Goal: Transaction & Acquisition: Purchase product/service

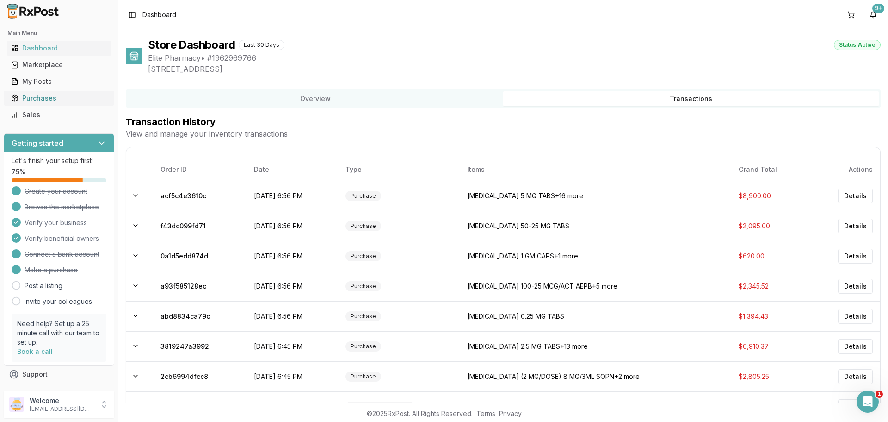
scroll to position [59, 0]
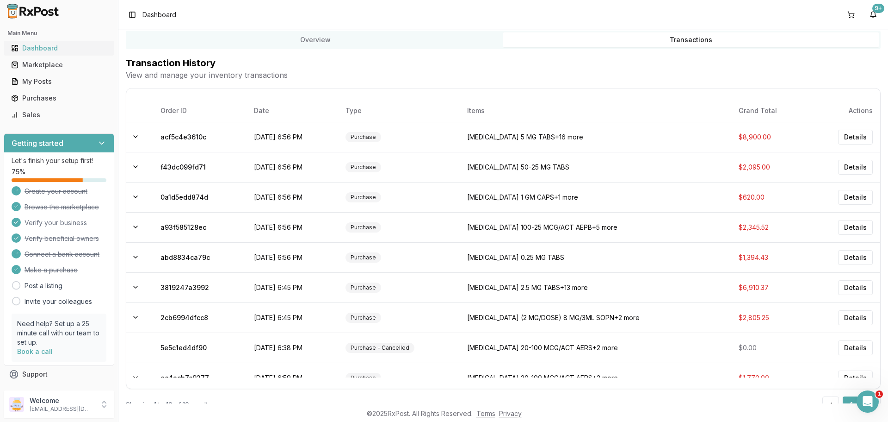
click at [57, 51] on div "Dashboard" at bounding box center [59, 47] width 96 height 9
click at [139, 251] on td at bounding box center [139, 257] width 27 height 30
click at [135, 256] on button at bounding box center [135, 256] width 11 height 11
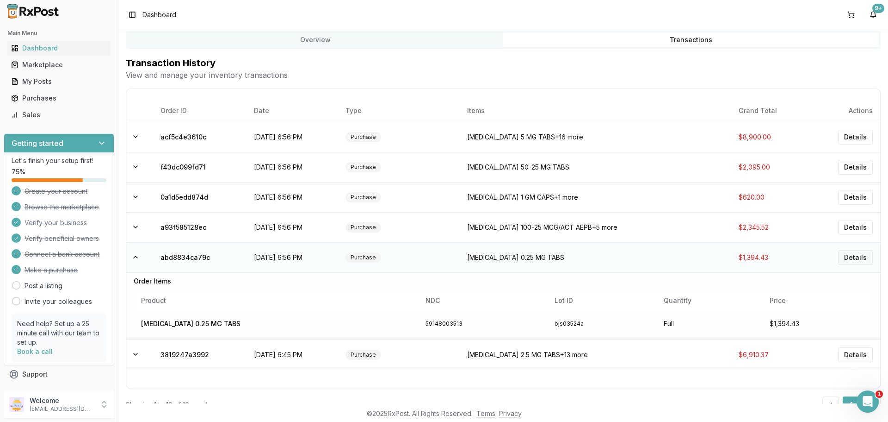
click at [852, 257] on button "Details" at bounding box center [855, 257] width 35 height 15
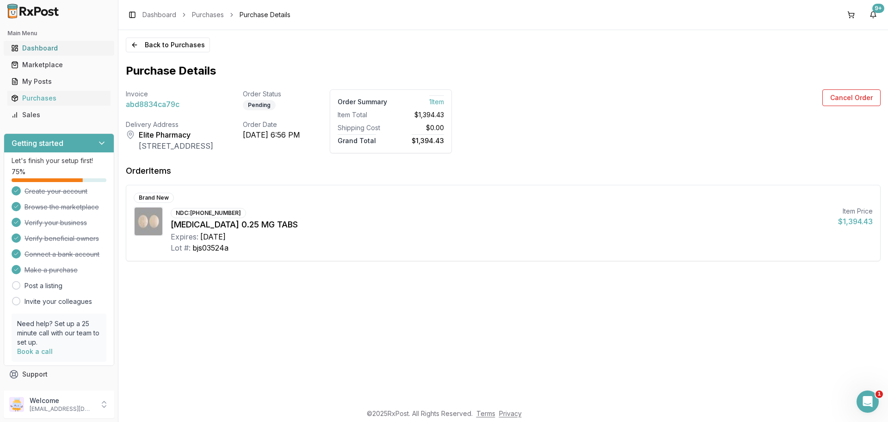
click at [43, 53] on link "Dashboard" at bounding box center [58, 48] width 103 height 17
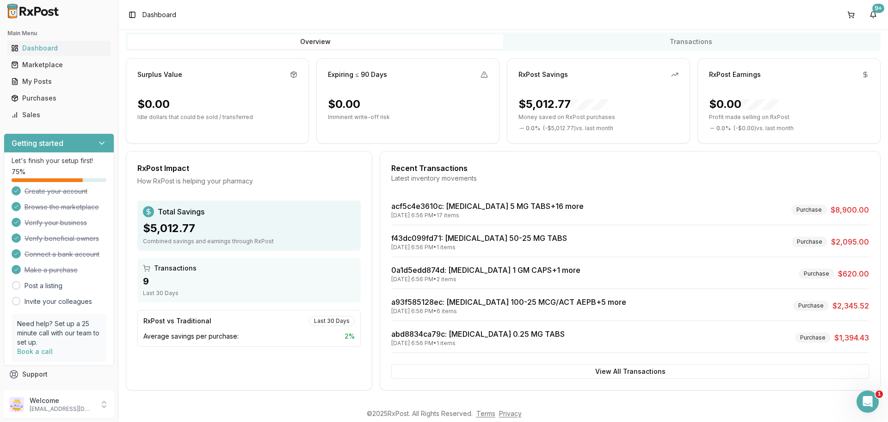
scroll to position [59, 0]
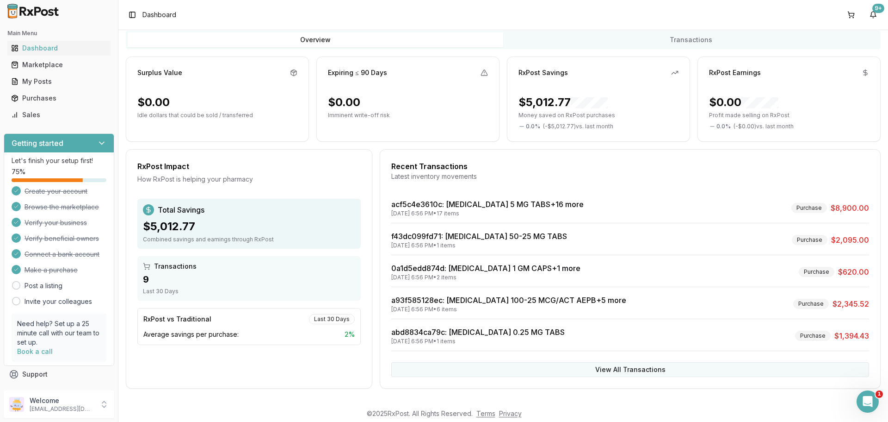
click at [627, 365] on button "View All Transactions" at bounding box center [630, 369] width 478 height 15
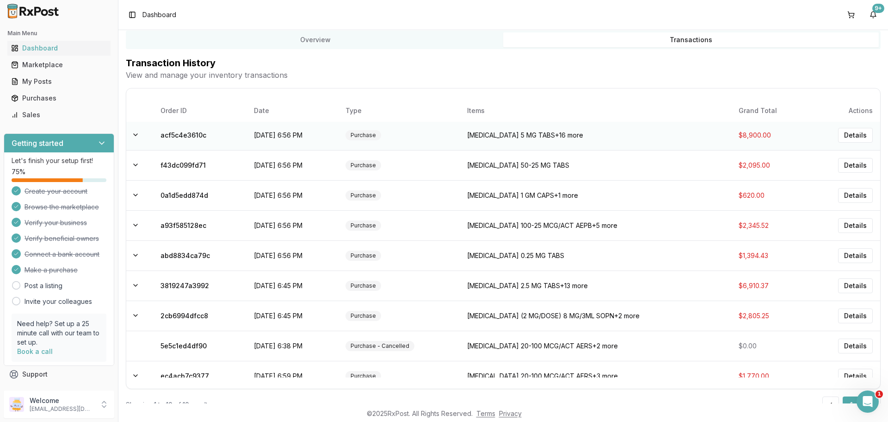
scroll to position [0, 0]
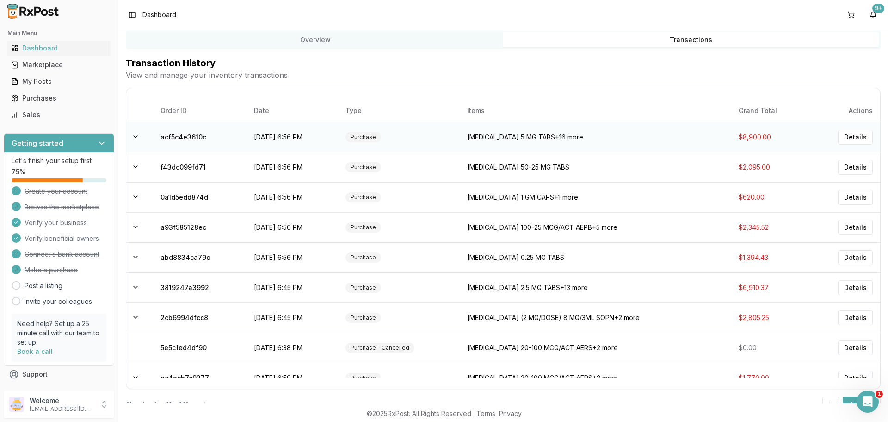
click at [427, 138] on td "Purchase" at bounding box center [398, 137] width 121 height 30
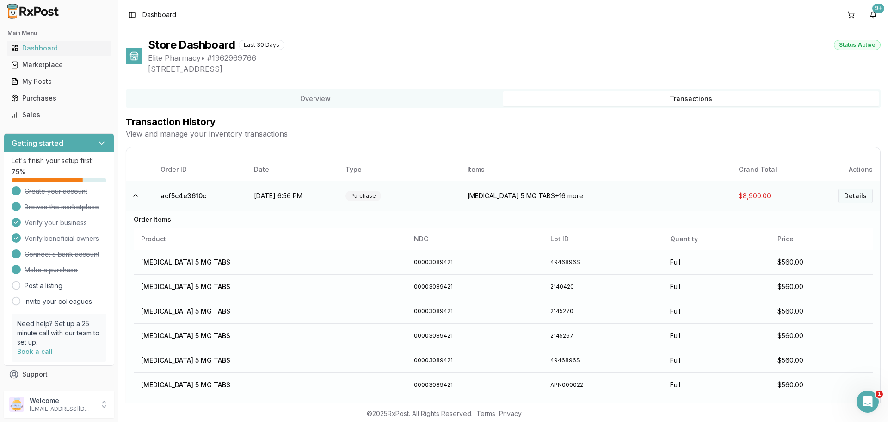
click at [849, 193] on button "Details" at bounding box center [855, 195] width 35 height 15
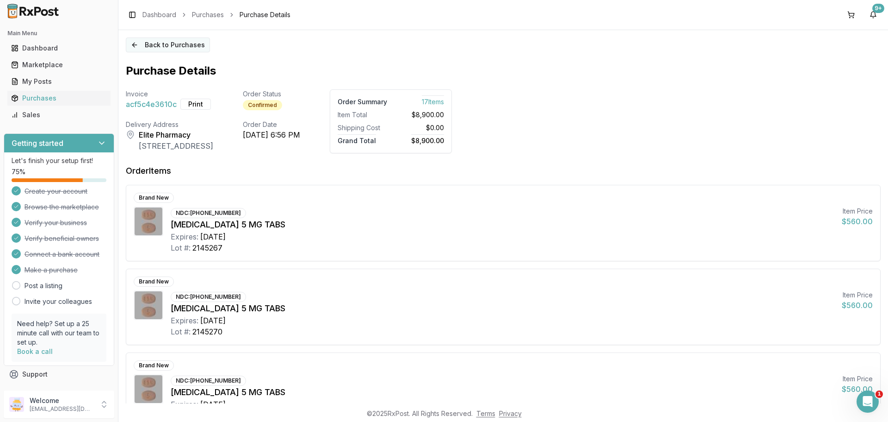
click at [174, 46] on button "Back to Purchases" at bounding box center [168, 44] width 84 height 15
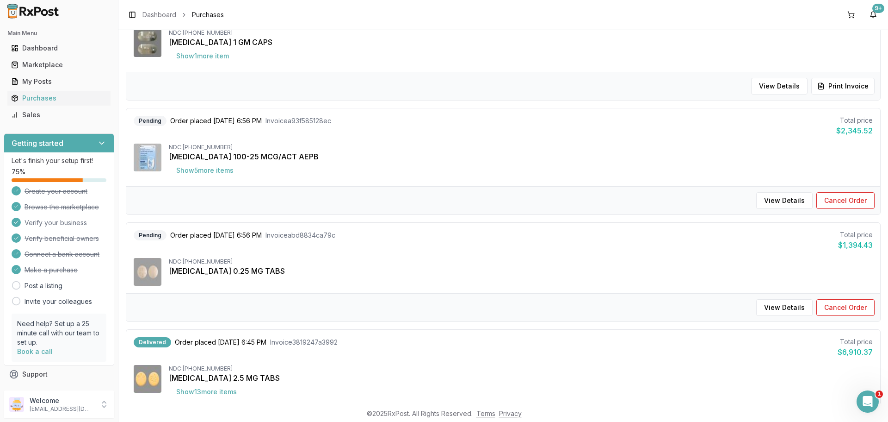
scroll to position [370, 0]
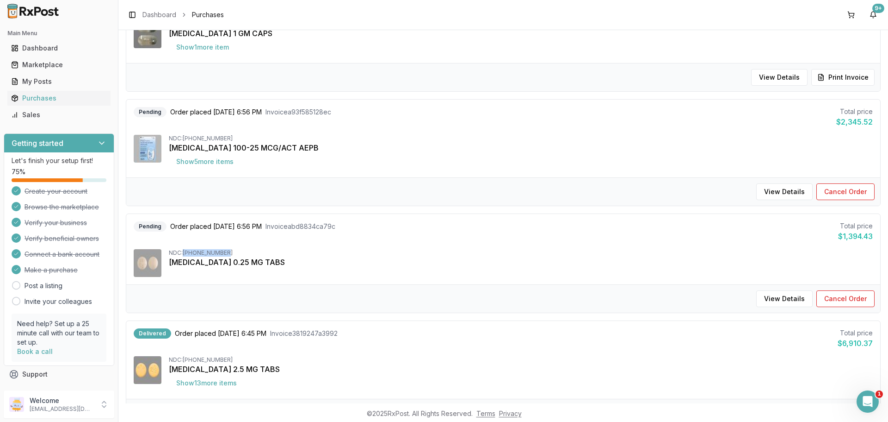
drag, startPoint x: 185, startPoint y: 252, endPoint x: 226, endPoint y: 247, distance: 41.4
click at [226, 247] on div "Pending Order placed 08/13/2025 6:56 PM Invoice abd8834ca79c Total price $1,394…" at bounding box center [503, 249] width 754 height 70
copy div "[PHONE_NUMBER]"
click at [56, 65] on div "Marketplace" at bounding box center [59, 64] width 96 height 9
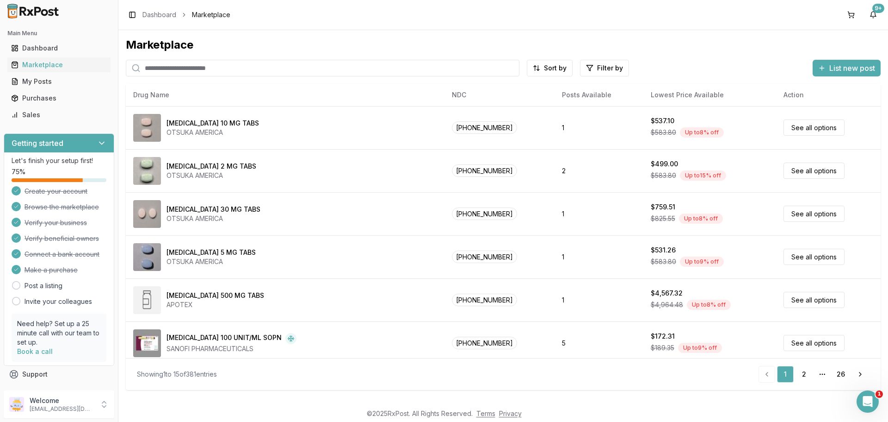
click at [169, 66] on input "search" at bounding box center [323, 68] width 394 height 17
paste input "**********"
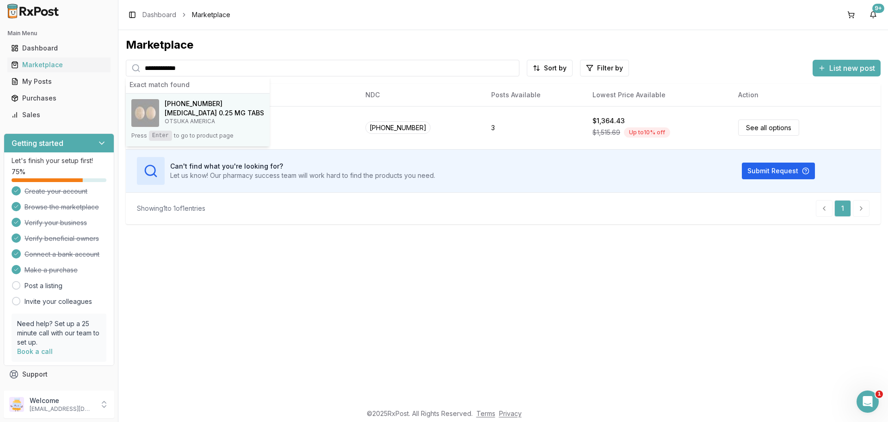
type input "**********"
click at [192, 103] on span "[PHONE_NUMBER]" at bounding box center [194, 103] width 58 height 9
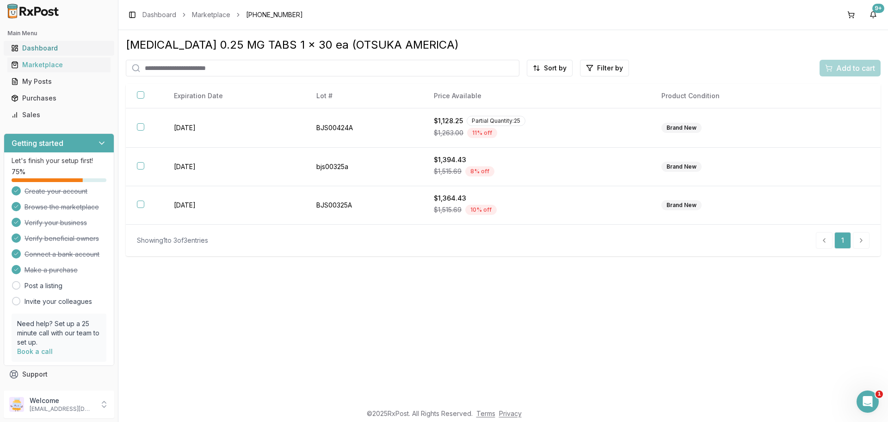
click at [52, 46] on div "Dashboard" at bounding box center [59, 47] width 96 height 9
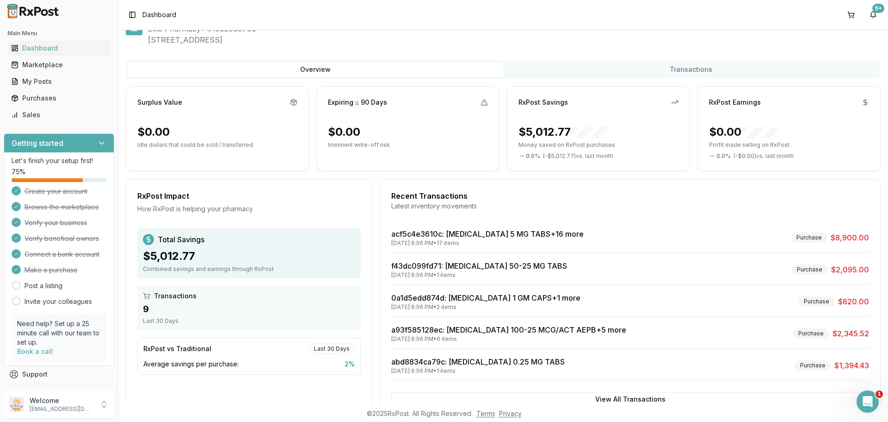
scroll to position [59, 0]
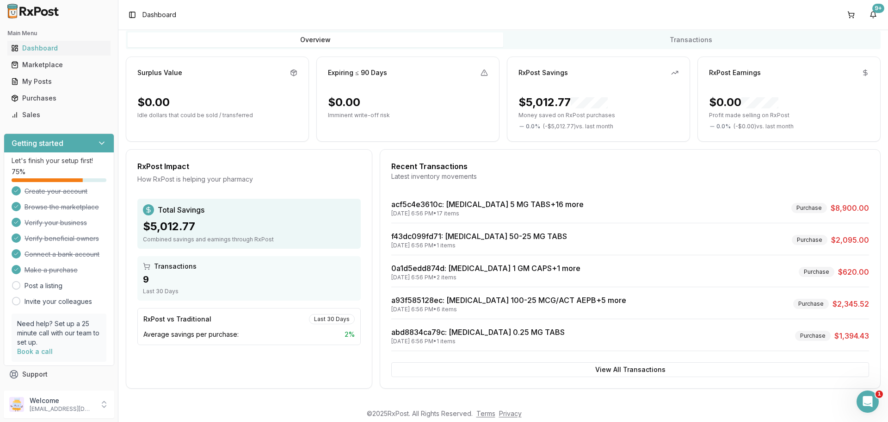
click at [438, 338] on div "08/13/2025 6:56 PM • 1 items" at bounding box center [478, 340] width 174 height 7
click at [847, 337] on span "$1,394.43" at bounding box center [852, 335] width 35 height 11
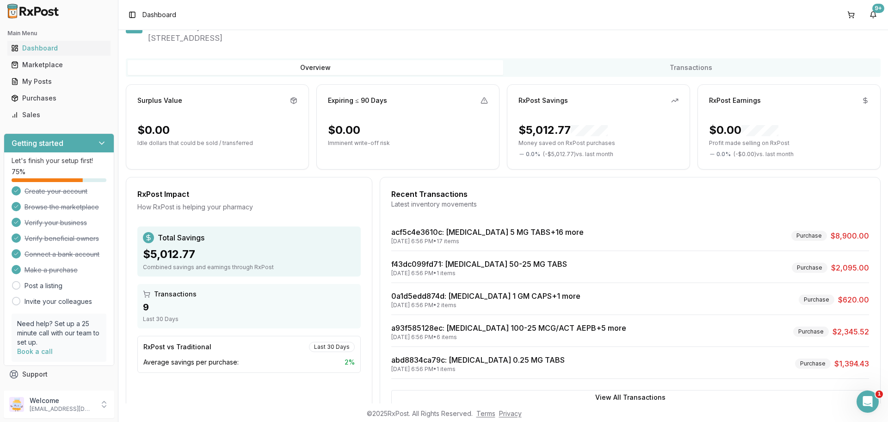
scroll to position [0, 0]
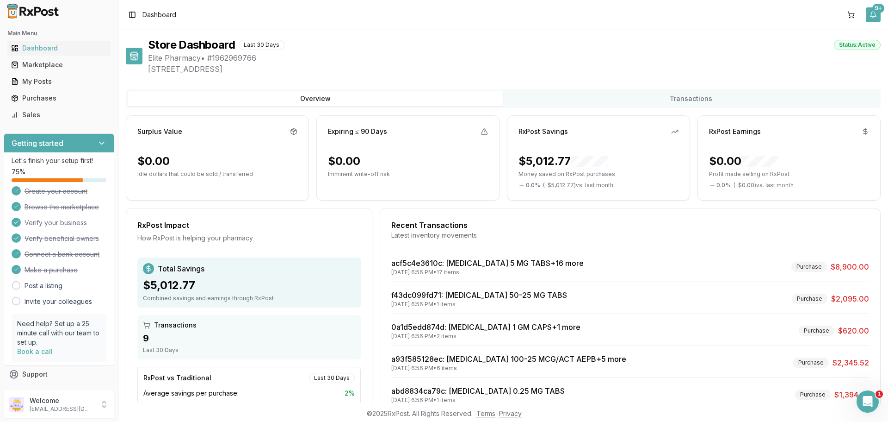
click at [870, 14] on button "9+" at bounding box center [873, 14] width 15 height 15
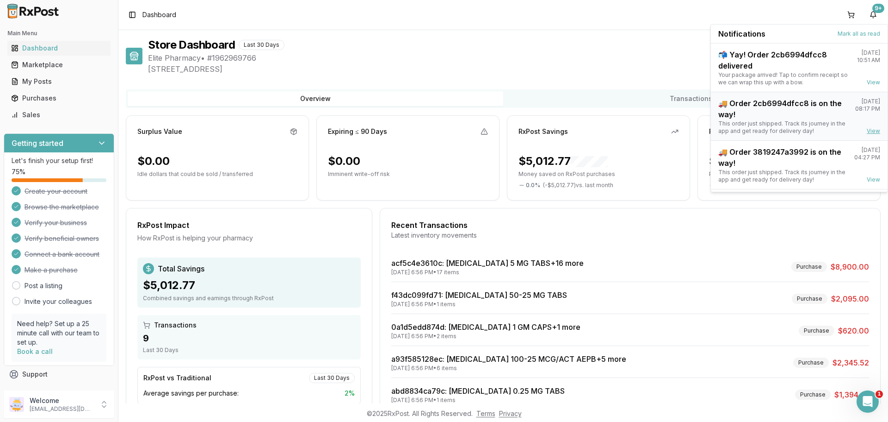
click at [872, 131] on link "View" at bounding box center [873, 130] width 13 height 7
click at [871, 131] on link "View" at bounding box center [873, 130] width 13 height 7
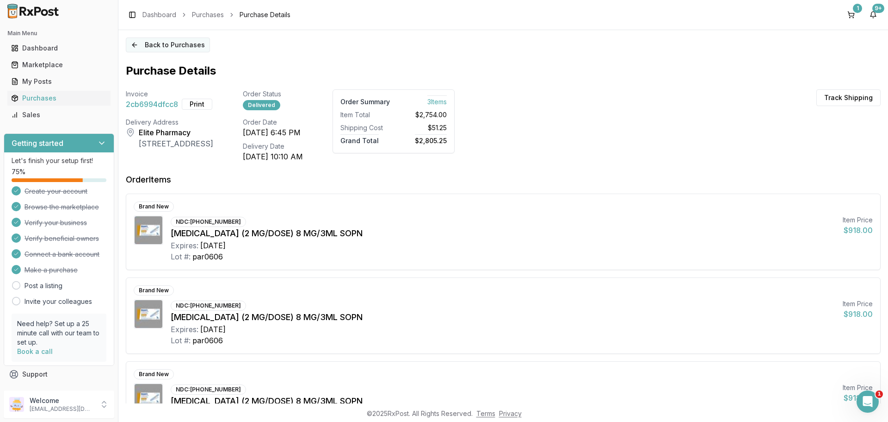
click at [172, 45] on button "Back to Purchases" at bounding box center [168, 44] width 84 height 15
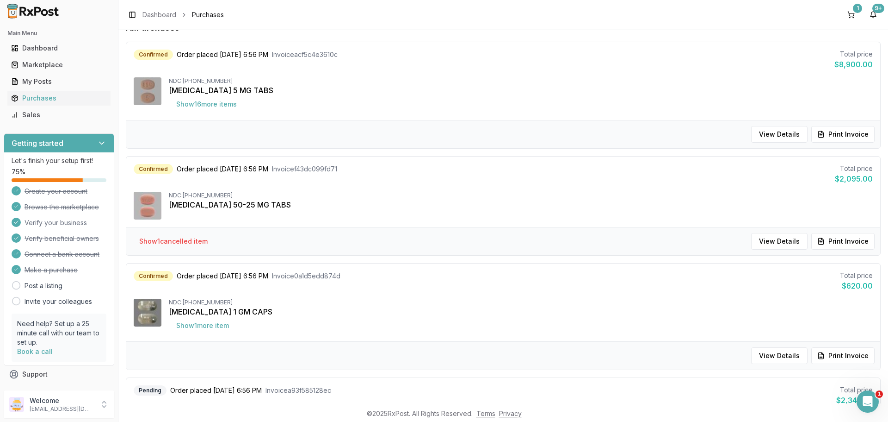
scroll to position [93, 0]
click at [204, 242] on button "Show 1 cancelled item" at bounding box center [173, 240] width 83 height 17
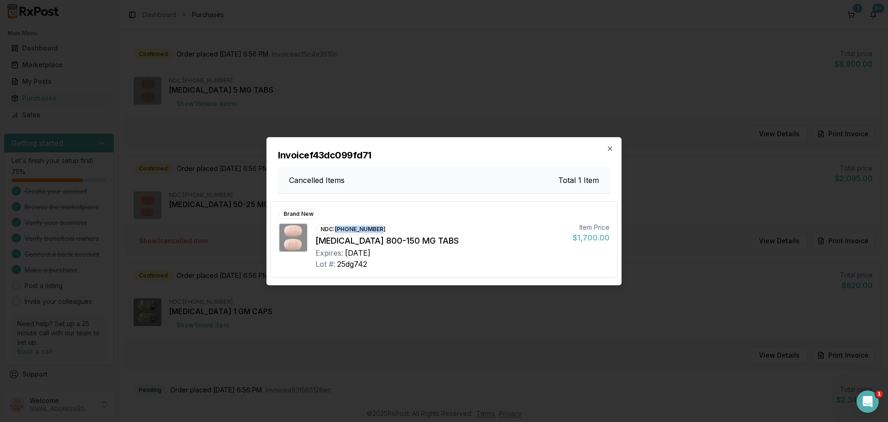
drag, startPoint x: 336, startPoint y: 227, endPoint x: 389, endPoint y: 227, distance: 52.7
click at [389, 227] on div "NDC: [PHONE_NUMBER] [MEDICAL_DATA] 800-150 MG TABS Expires: [DATE] Lot #: 25dg7…" at bounding box center [441, 246] width 250 height 47
copy div "[PHONE_NUMBER]"
click at [609, 148] on icon "button" at bounding box center [610, 148] width 7 height 7
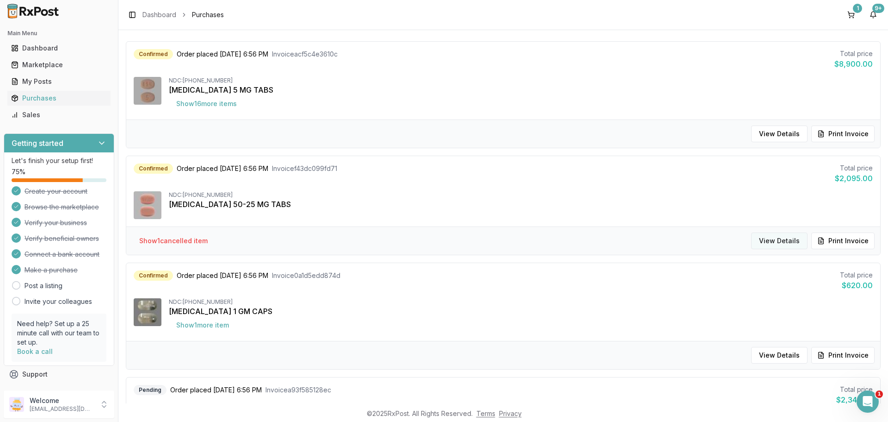
click at [792, 242] on button "View Details" at bounding box center [779, 240] width 56 height 17
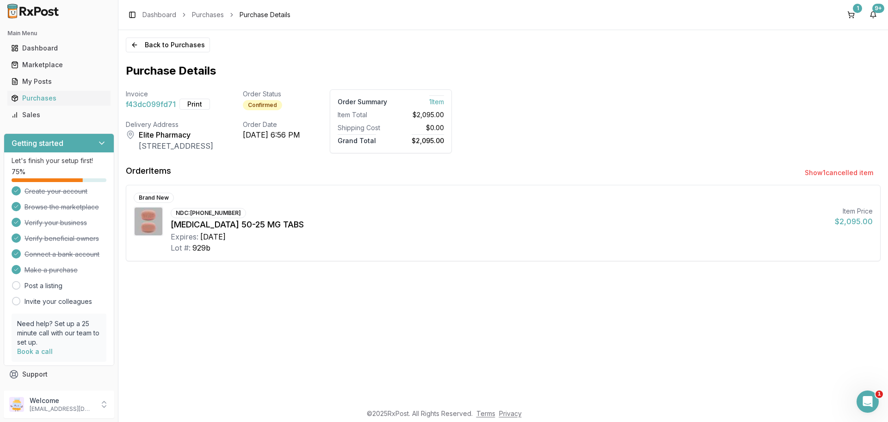
click at [317, 219] on div "[MEDICAL_DATA] 50-25 MG TABS" at bounding box center [499, 224] width 657 height 13
click at [165, 39] on button "Back to Purchases" at bounding box center [168, 44] width 84 height 15
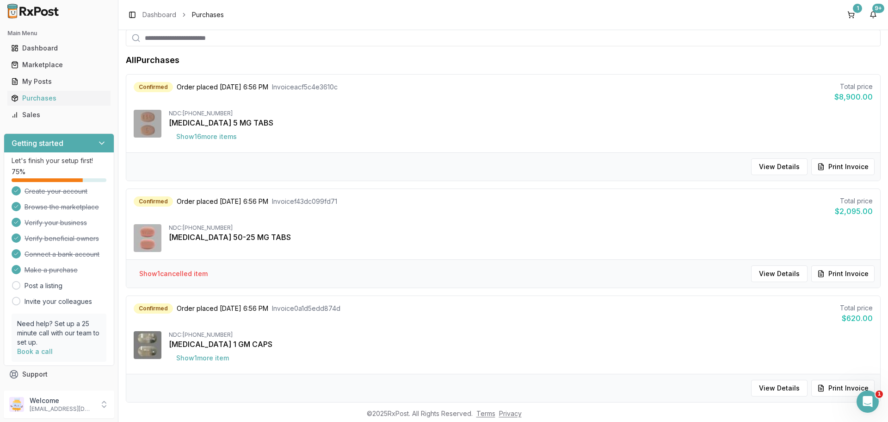
scroll to position [62, 0]
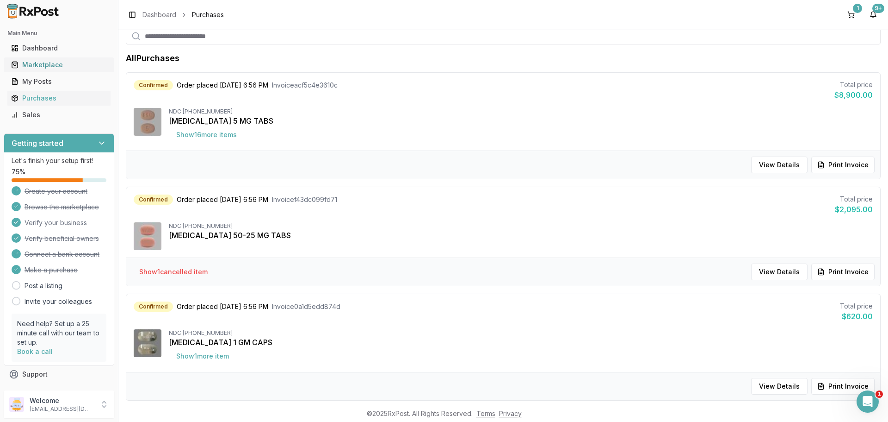
click at [57, 66] on div "Marketplace" at bounding box center [59, 64] width 96 height 9
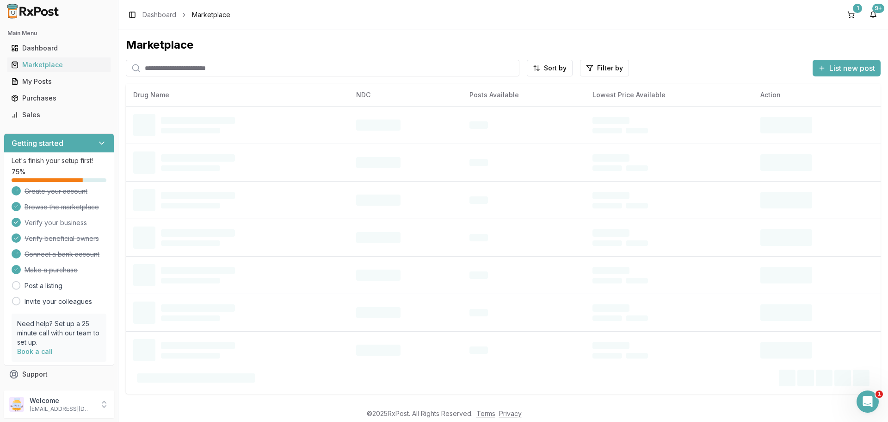
click at [151, 73] on input "search" at bounding box center [323, 68] width 394 height 17
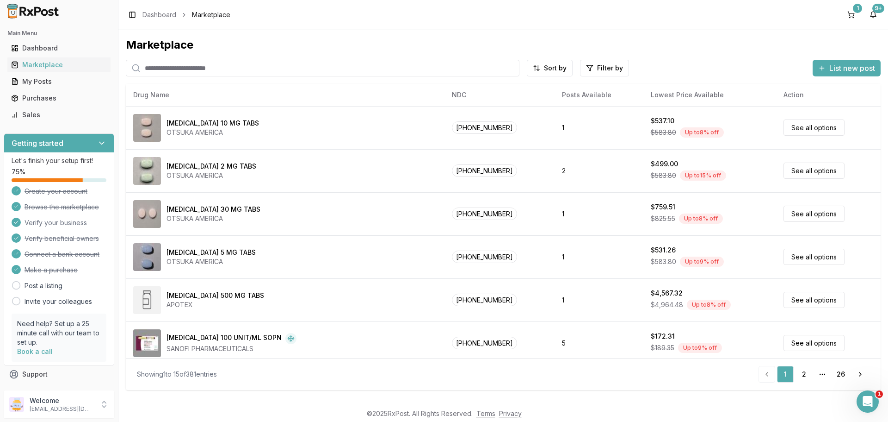
paste input "**********"
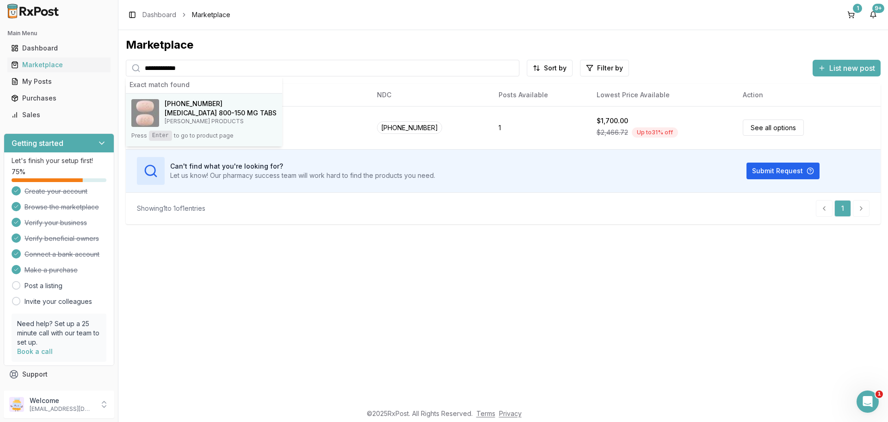
type input "**********"
click at [219, 105] on div "[PHONE_NUMBER]" at bounding box center [221, 103] width 112 height 9
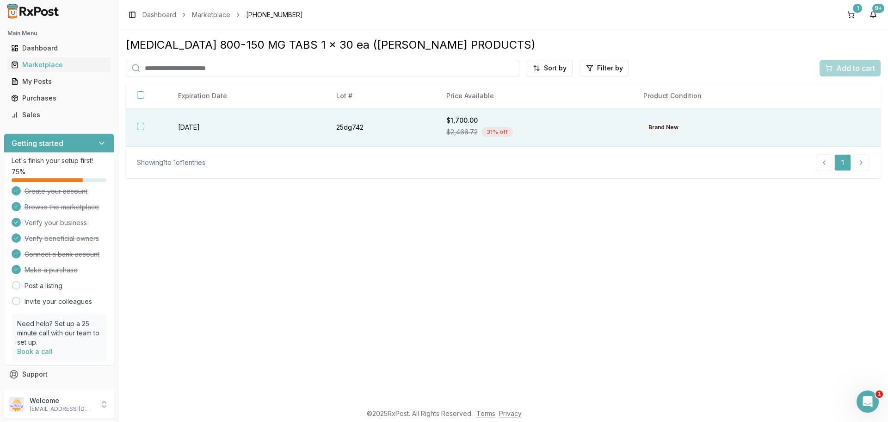
click at [141, 125] on button "button" at bounding box center [140, 126] width 7 height 7
click at [846, 73] on span "Add to cart" at bounding box center [856, 67] width 39 height 11
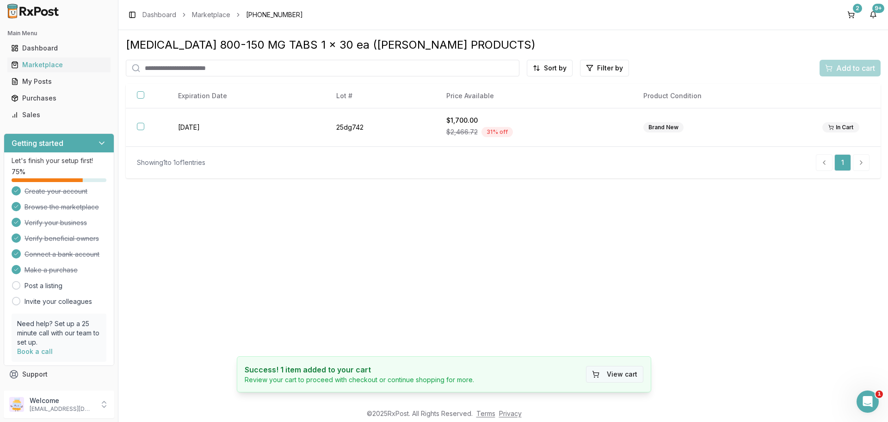
click at [621, 370] on button "View cart" at bounding box center [614, 374] width 57 height 17
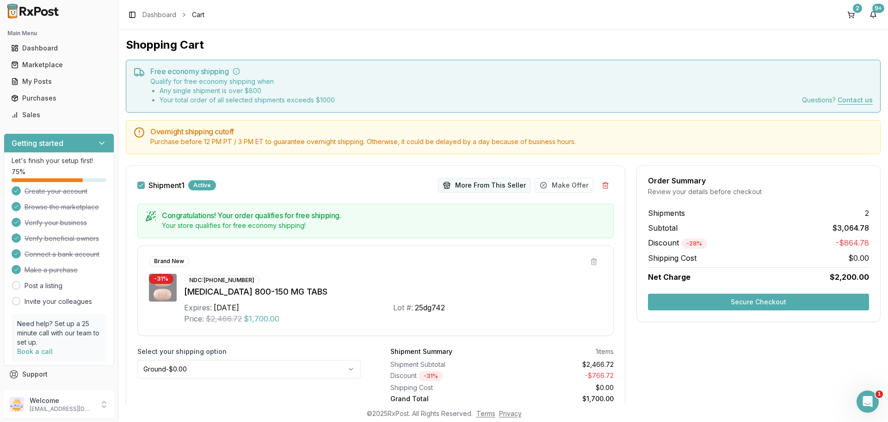
click at [485, 185] on button "More From This Seller" at bounding box center [484, 185] width 93 height 15
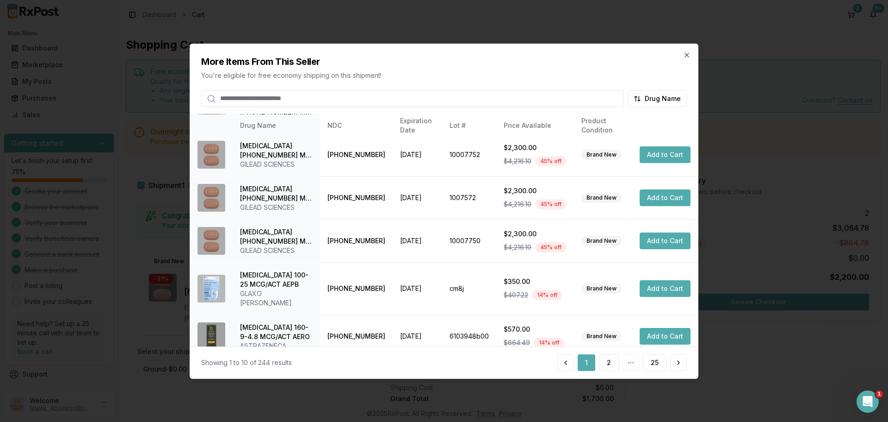
scroll to position [220, 0]
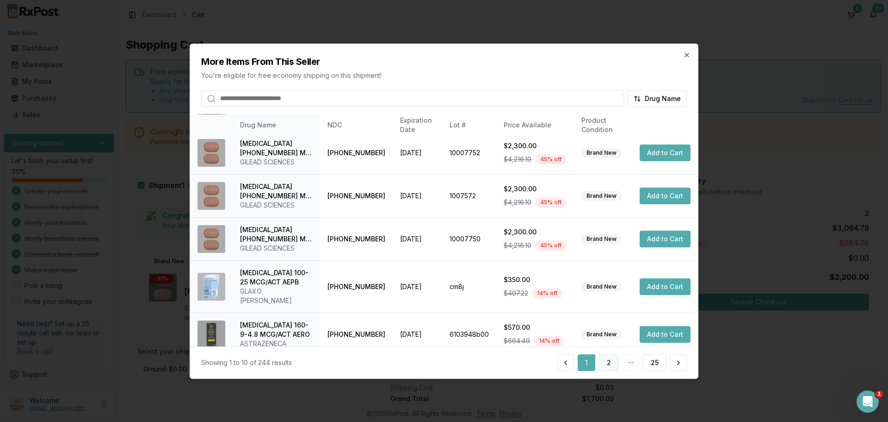
click at [614, 363] on button "2" at bounding box center [609, 362] width 20 height 17
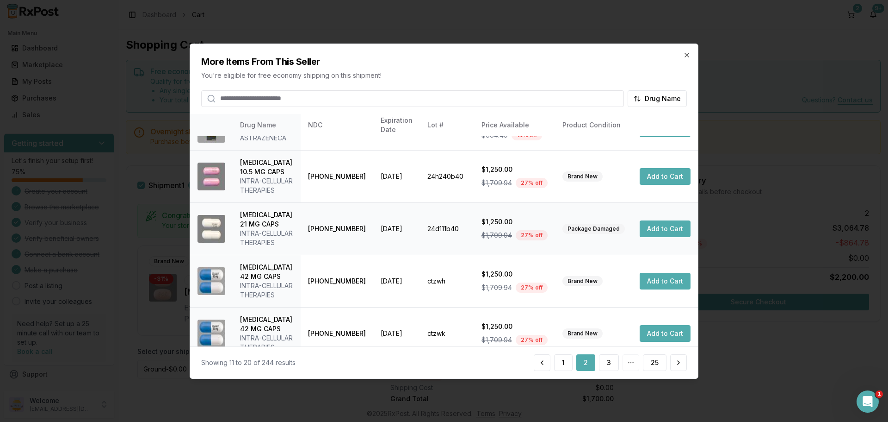
scroll to position [257, 0]
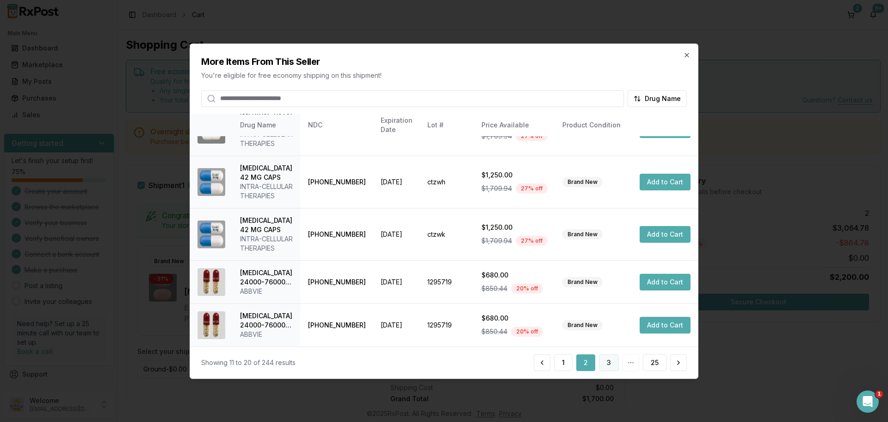
click at [603, 365] on button "3" at bounding box center [609, 362] width 20 height 17
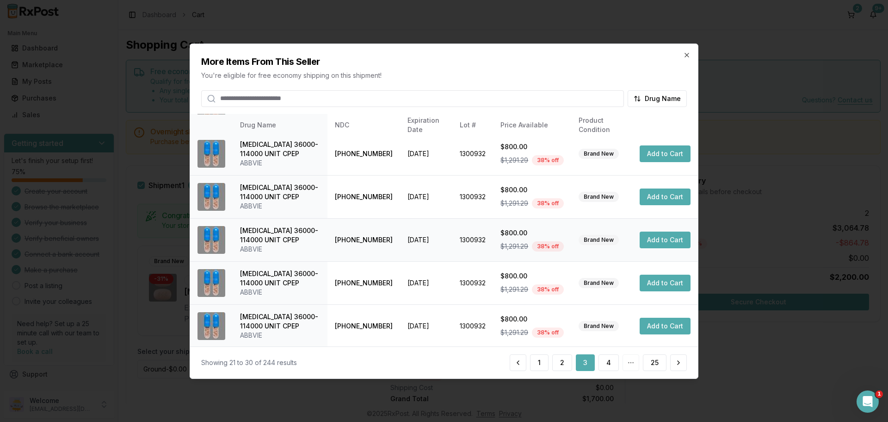
scroll to position [220, 0]
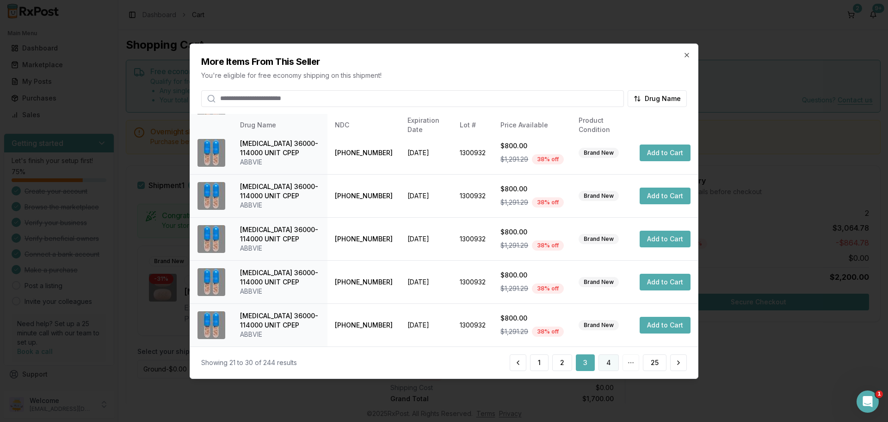
click at [604, 362] on button "4" at bounding box center [609, 362] width 20 height 17
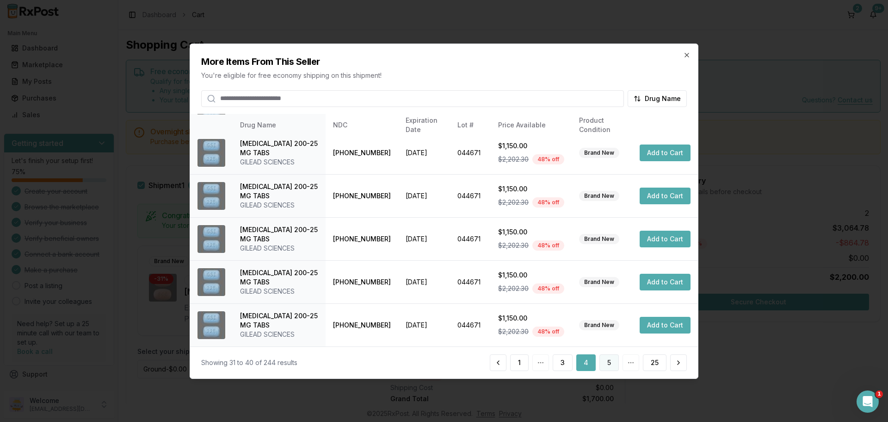
click at [613, 360] on button "5" at bounding box center [609, 362] width 19 height 17
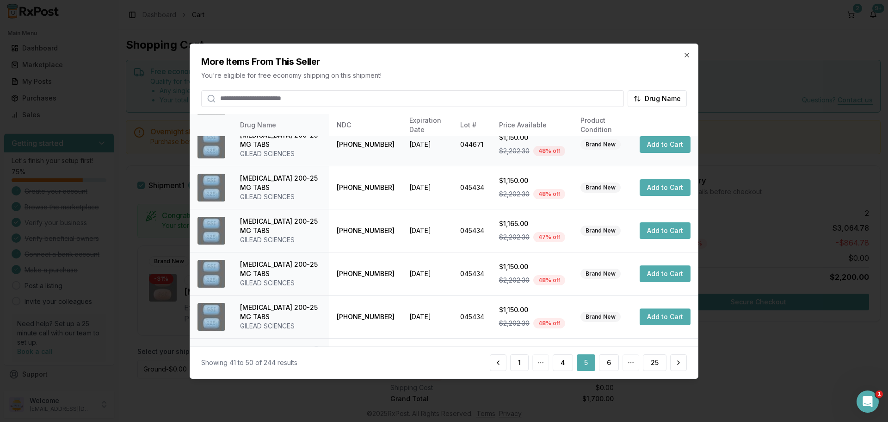
scroll to position [229, 0]
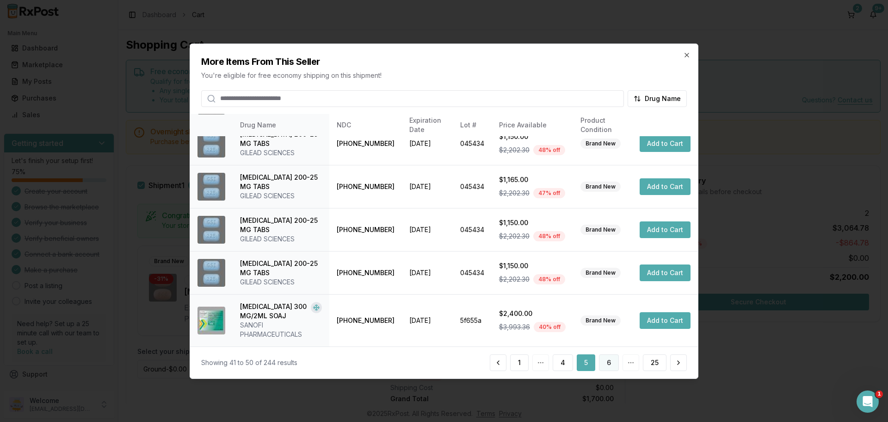
click at [607, 366] on button "6" at bounding box center [609, 362] width 20 height 17
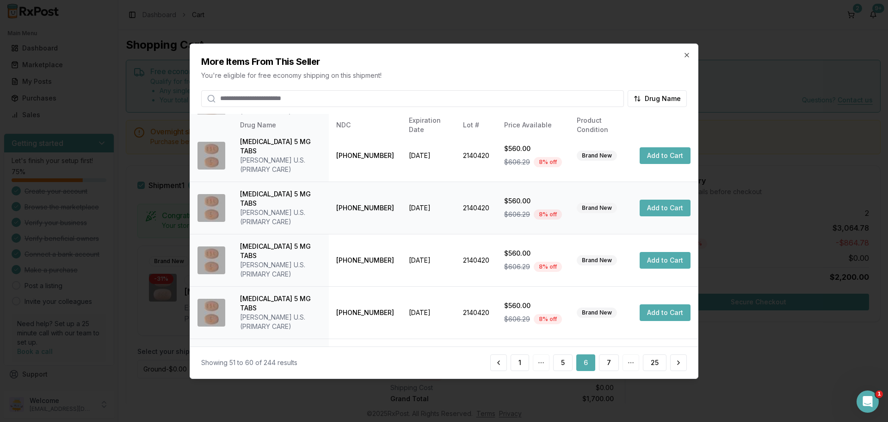
scroll to position [220, 0]
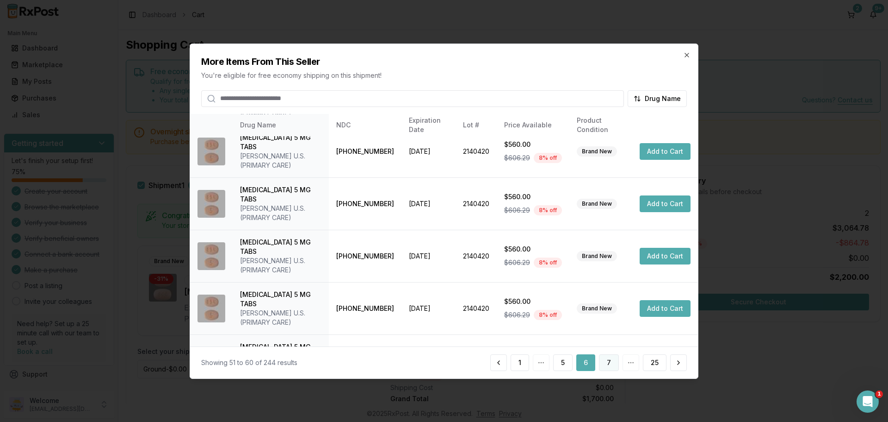
click at [613, 366] on button "7" at bounding box center [609, 362] width 20 height 17
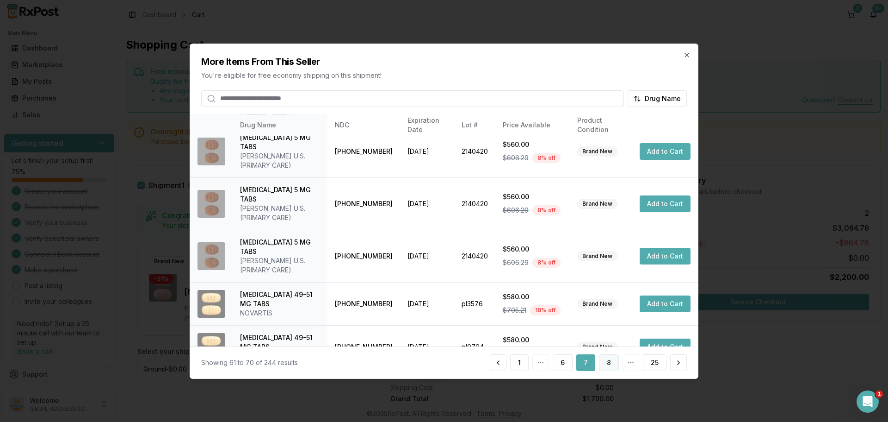
click at [612, 365] on button "8" at bounding box center [609, 362] width 20 height 17
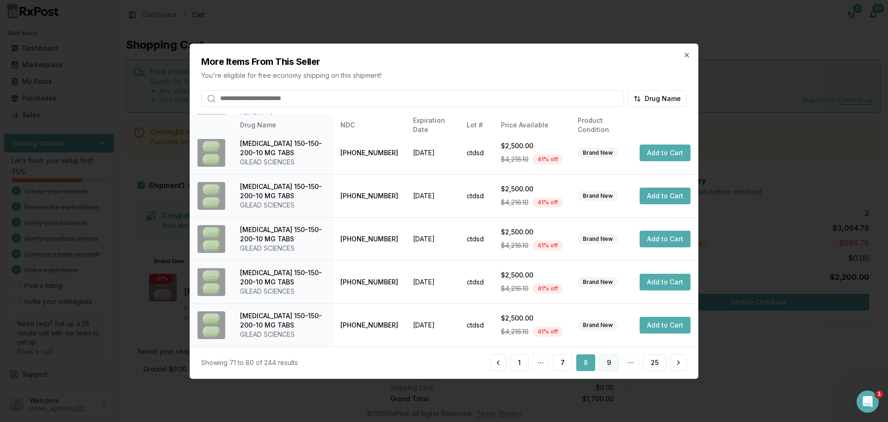
click at [607, 360] on button "9" at bounding box center [609, 362] width 20 height 17
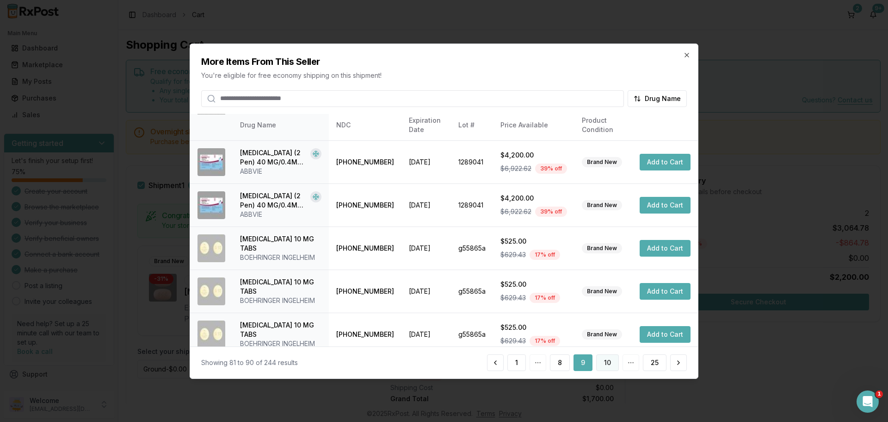
click at [609, 366] on button "10" at bounding box center [607, 362] width 23 height 17
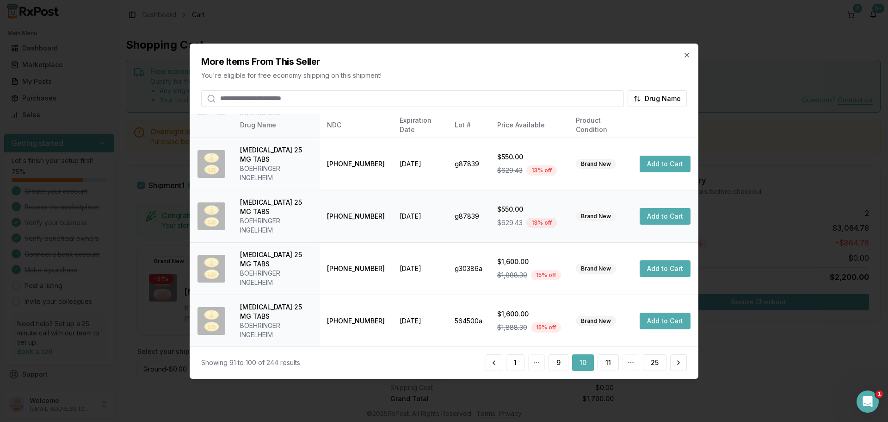
scroll to position [313, 0]
click at [608, 361] on button "11" at bounding box center [608, 362] width 21 height 17
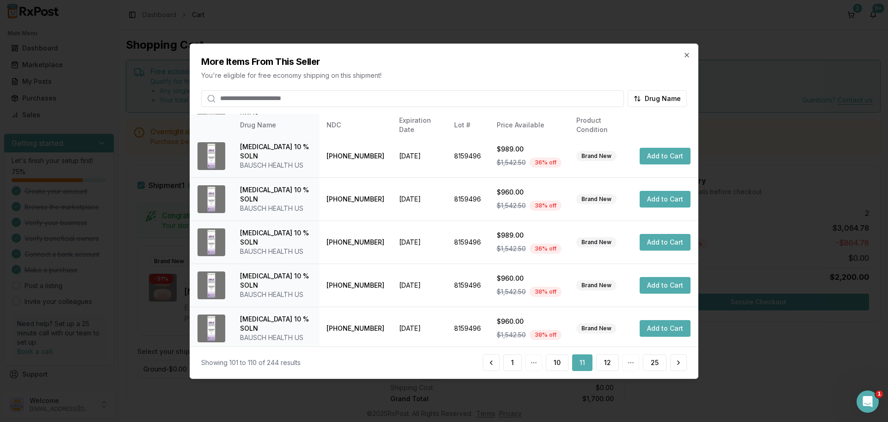
scroll to position [257, 0]
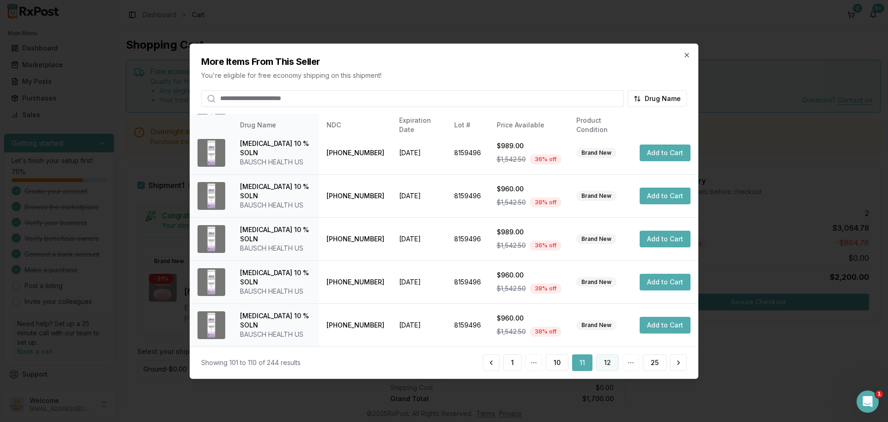
click at [614, 364] on button "12" at bounding box center [607, 362] width 23 height 17
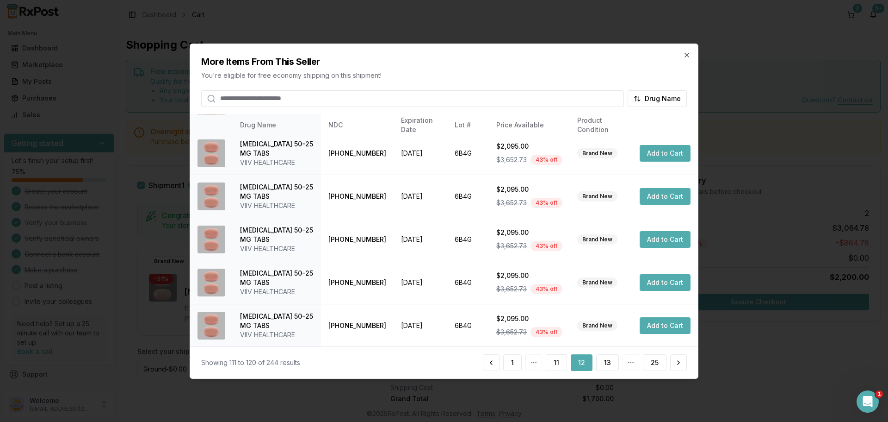
scroll to position [220, 0]
click at [609, 360] on button "13" at bounding box center [607, 362] width 23 height 17
click at [612, 366] on button "14" at bounding box center [607, 362] width 23 height 17
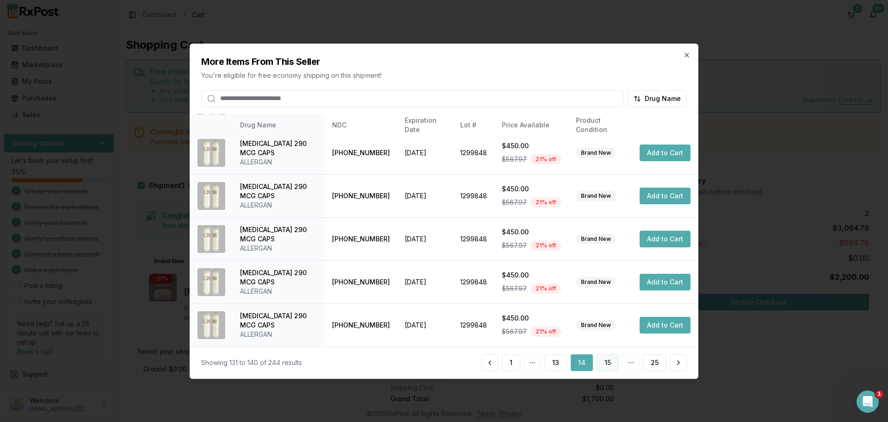
click at [609, 362] on button "15" at bounding box center [608, 362] width 22 height 17
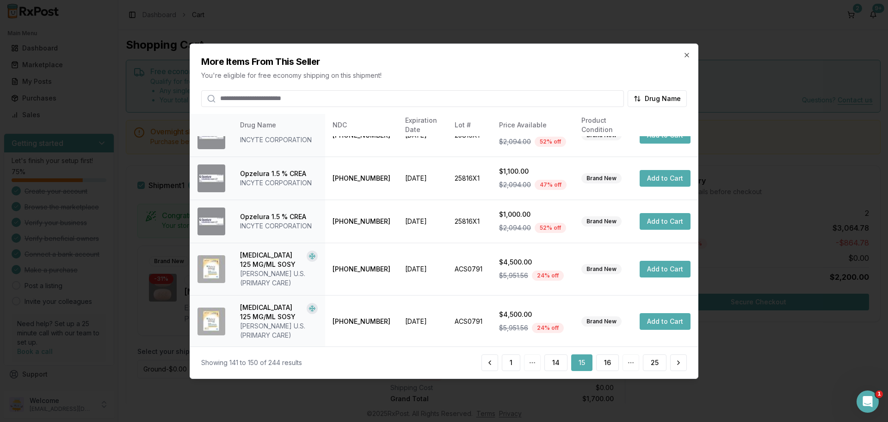
scroll to position [239, 0]
click at [606, 370] on button "16" at bounding box center [607, 362] width 23 height 17
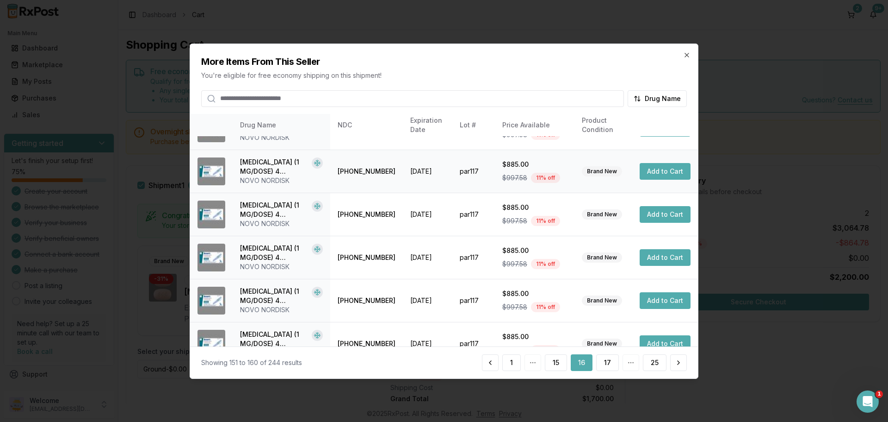
scroll to position [229, 0]
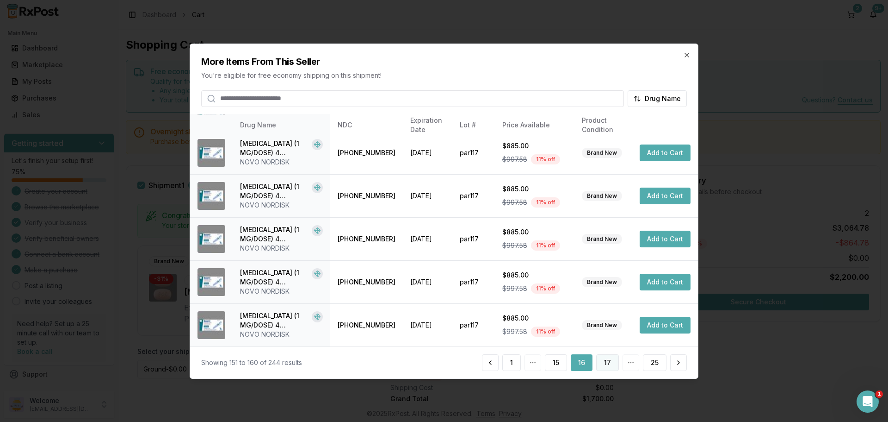
click at [614, 367] on button "17" at bounding box center [607, 362] width 23 height 17
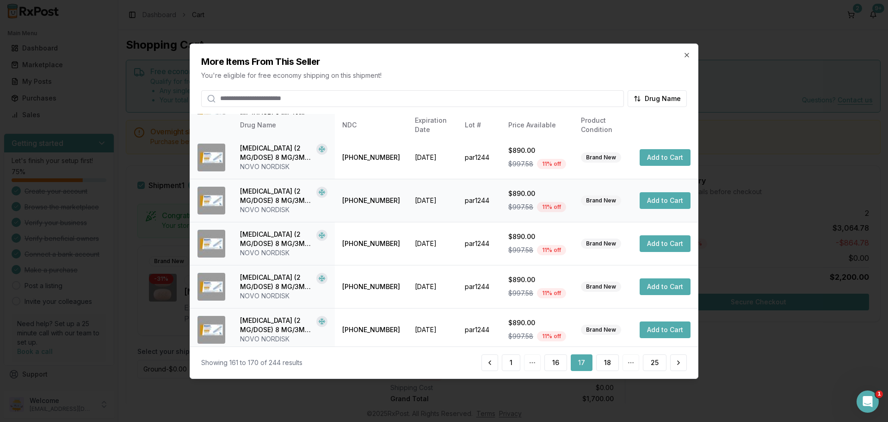
scroll to position [220, 0]
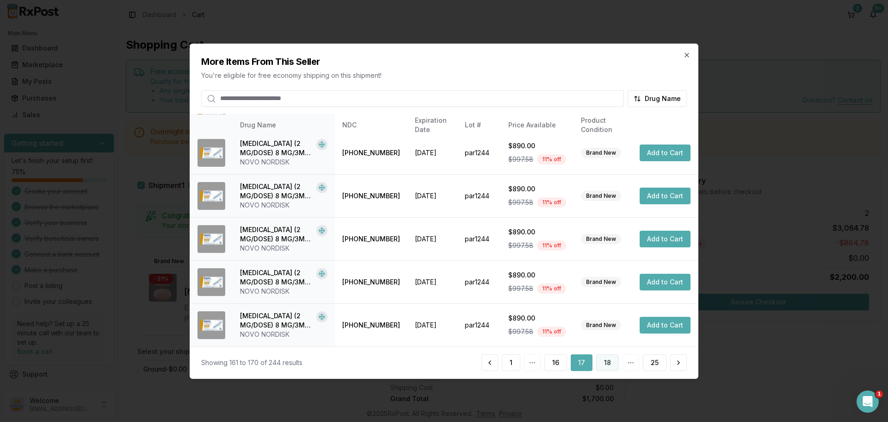
click at [612, 365] on button "18" at bounding box center [607, 362] width 23 height 17
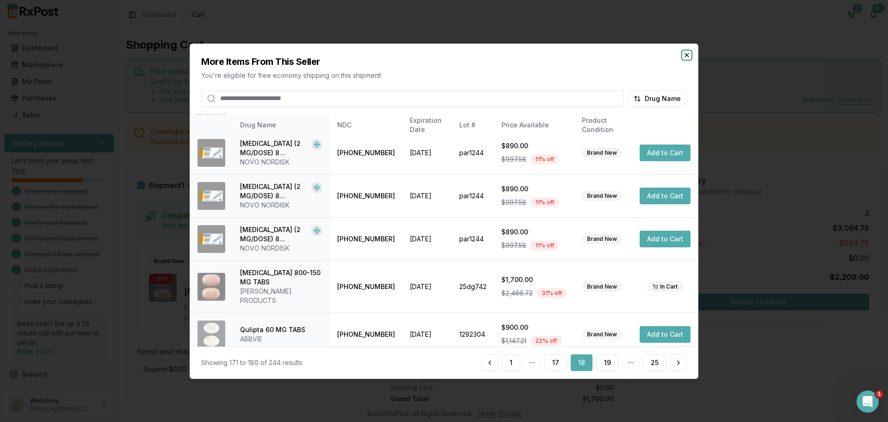
click at [687, 55] on icon "button" at bounding box center [687, 55] width 4 height 4
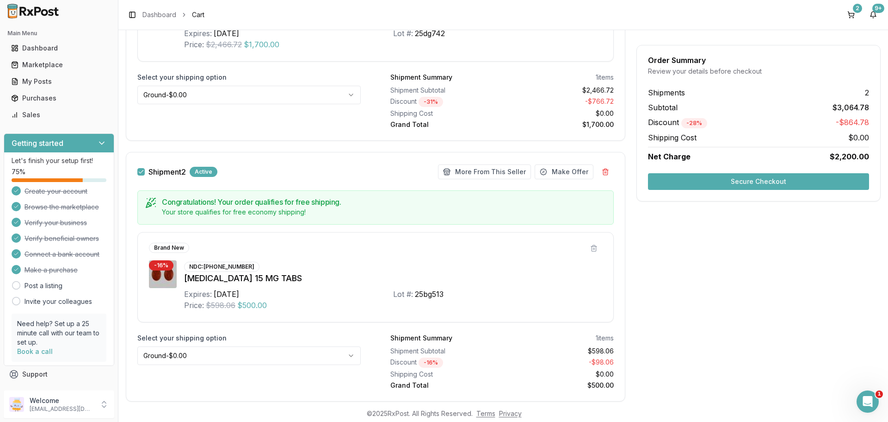
scroll to position [278, 0]
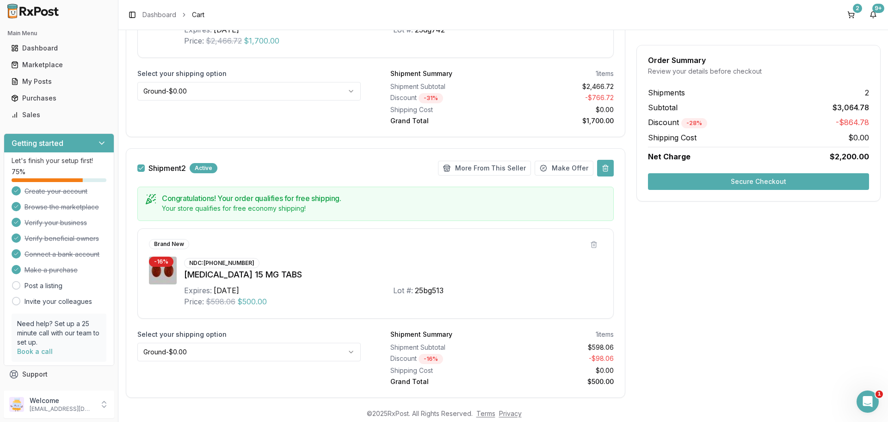
click at [602, 170] on button at bounding box center [605, 168] width 17 height 17
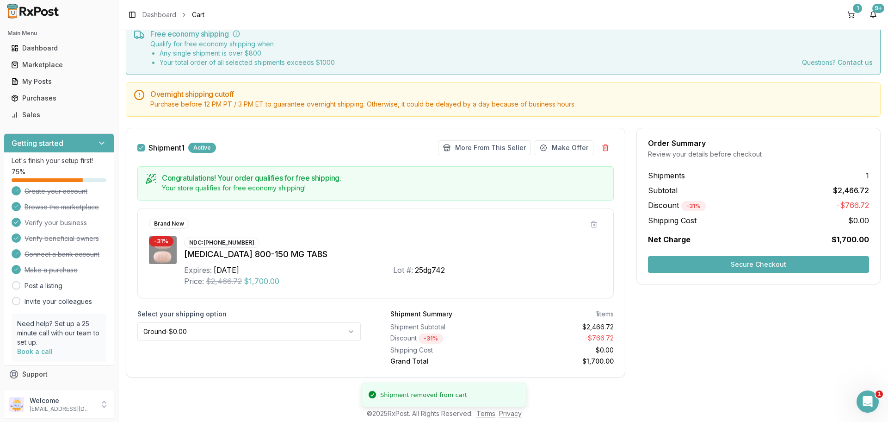
click at [752, 264] on button "Secure Checkout" at bounding box center [758, 264] width 221 height 17
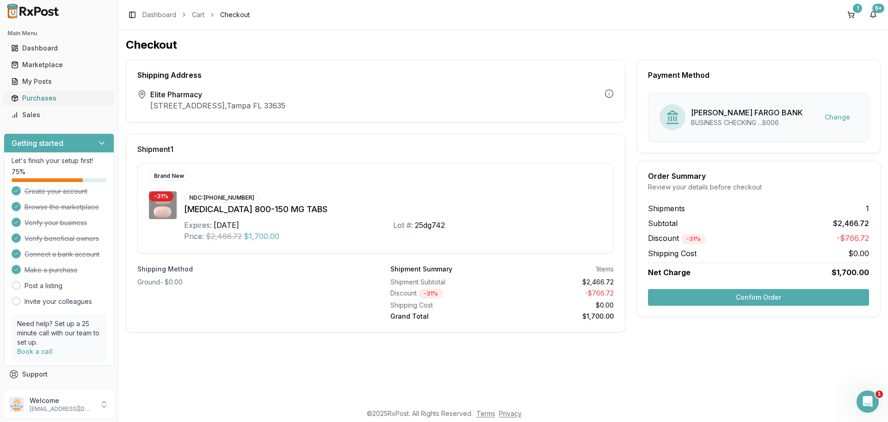
click at [41, 96] on div "Purchases" at bounding box center [59, 97] width 96 height 9
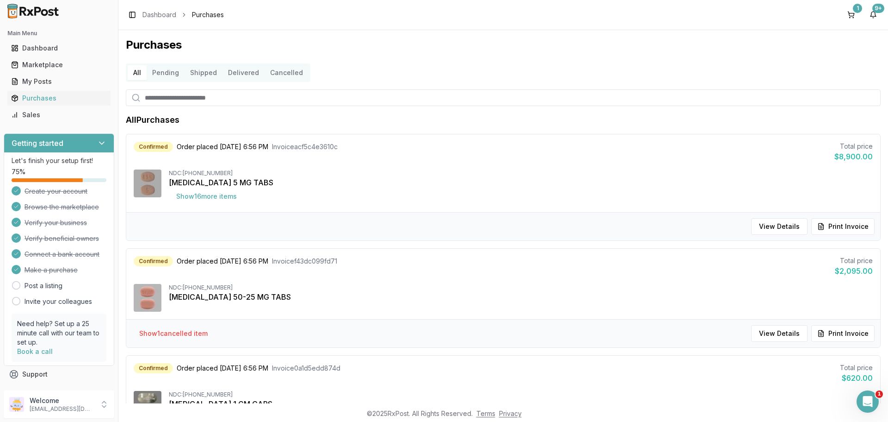
click at [231, 97] on input "search" at bounding box center [503, 97] width 755 height 17
paste input "**********"
type input "**********"
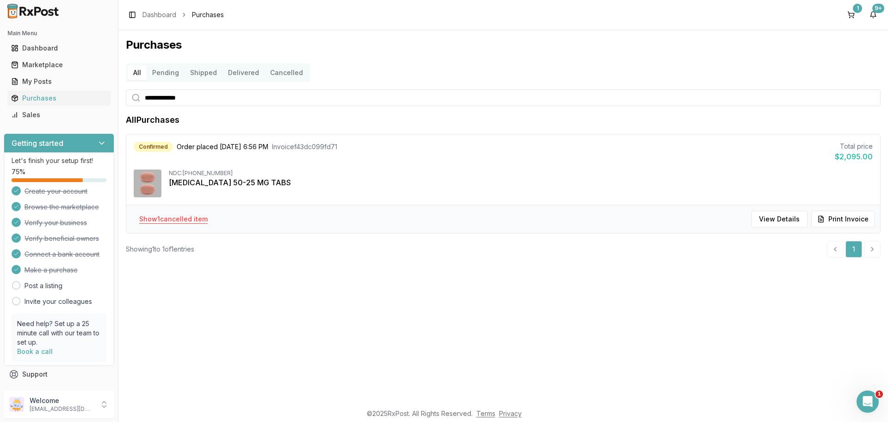
click at [206, 223] on button "Show 1 cancelled item" at bounding box center [173, 219] width 83 height 17
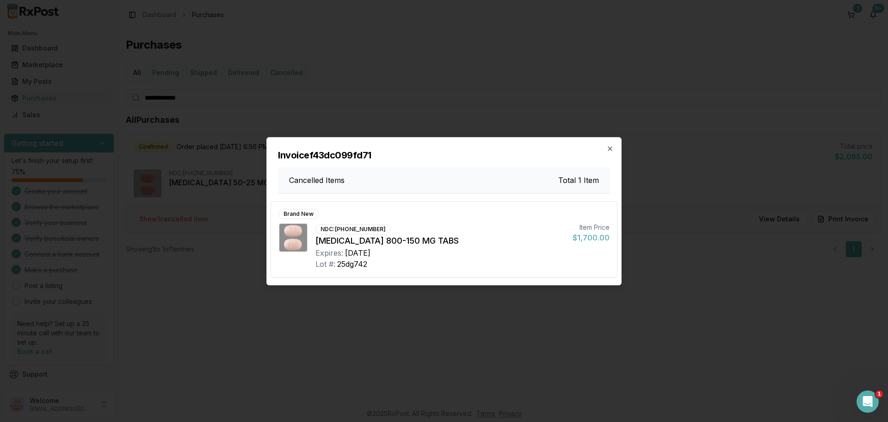
click at [331, 183] on h3 "Cancelled Items" at bounding box center [317, 179] width 56 height 11
click at [574, 179] on h3 "Total 1 Item" at bounding box center [578, 179] width 41 height 11
click at [612, 151] on icon "button" at bounding box center [610, 148] width 7 height 7
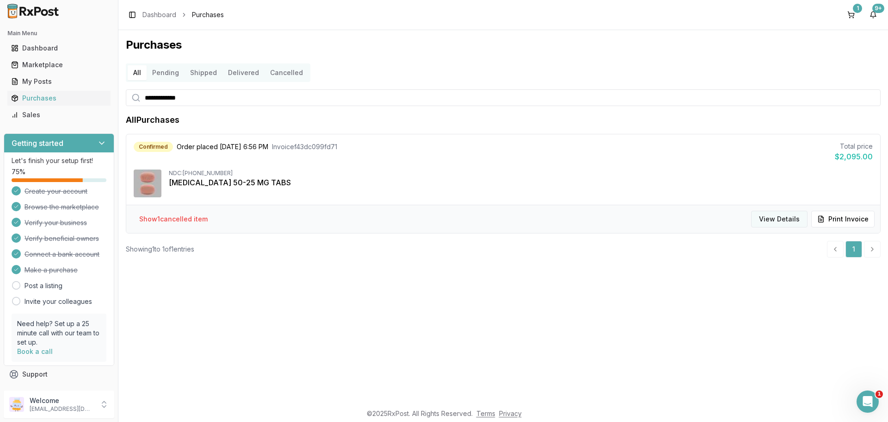
click at [769, 221] on button "View Details" at bounding box center [779, 219] width 56 height 17
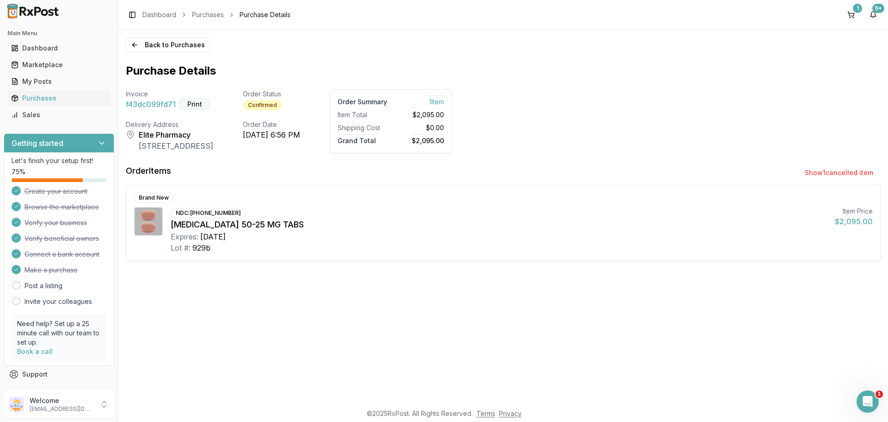
click at [199, 104] on button "Print" at bounding box center [195, 104] width 31 height 11
click at [150, 46] on button "Back to Purchases" at bounding box center [168, 44] width 84 height 15
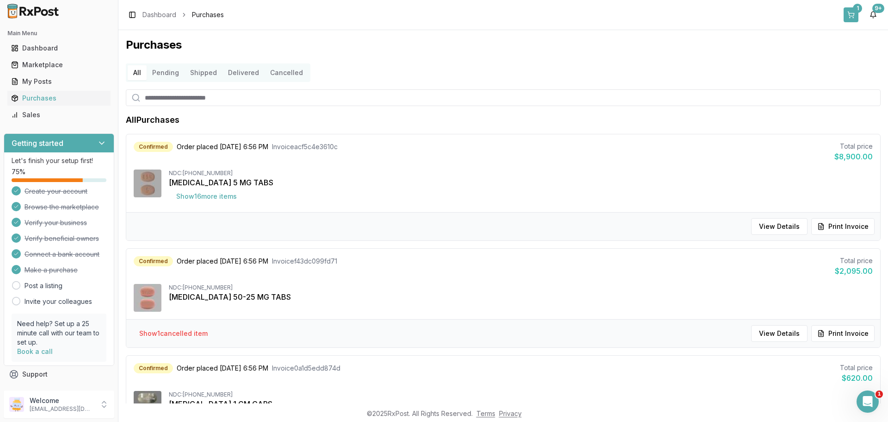
click at [853, 20] on button "1" at bounding box center [851, 14] width 15 height 15
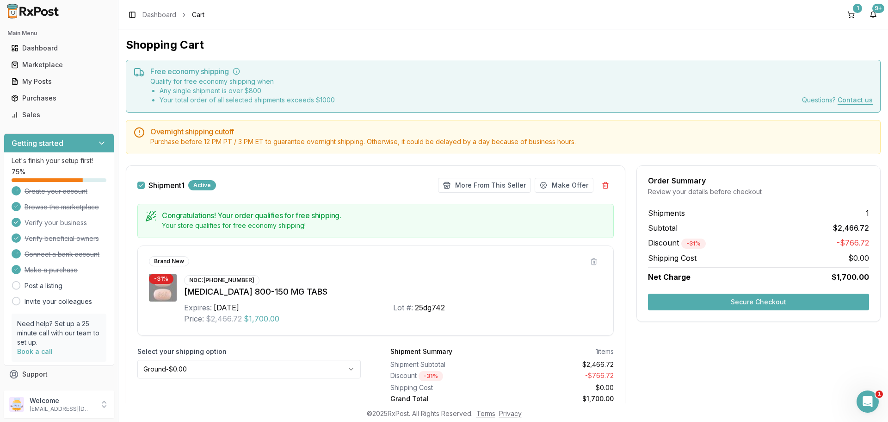
click at [750, 299] on button "Secure Checkout" at bounding box center [758, 301] width 221 height 17
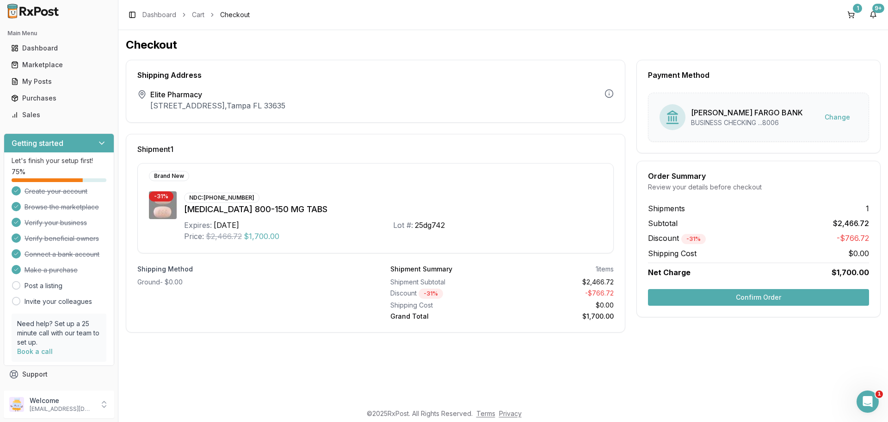
click at [750, 299] on button "Confirm Order" at bounding box center [758, 297] width 221 height 17
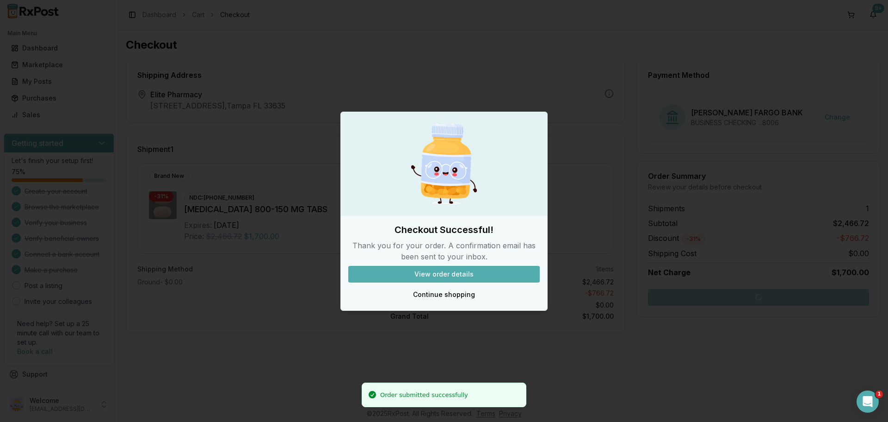
click at [488, 273] on button "View order details" at bounding box center [444, 274] width 192 height 17
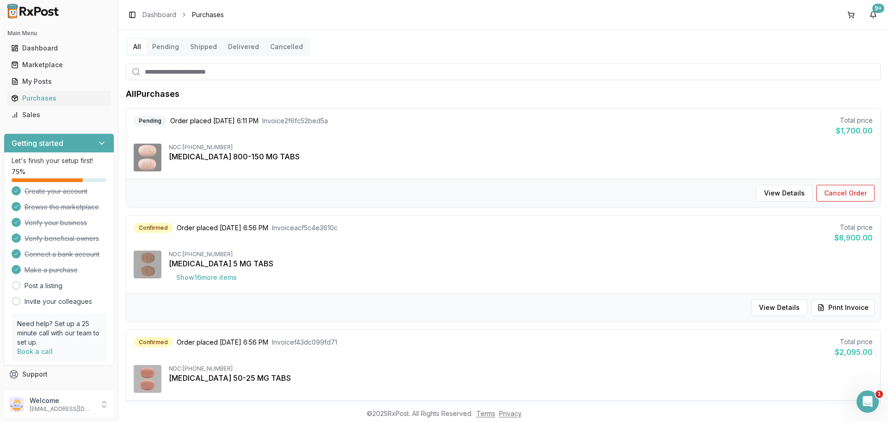
scroll to position [93, 0]
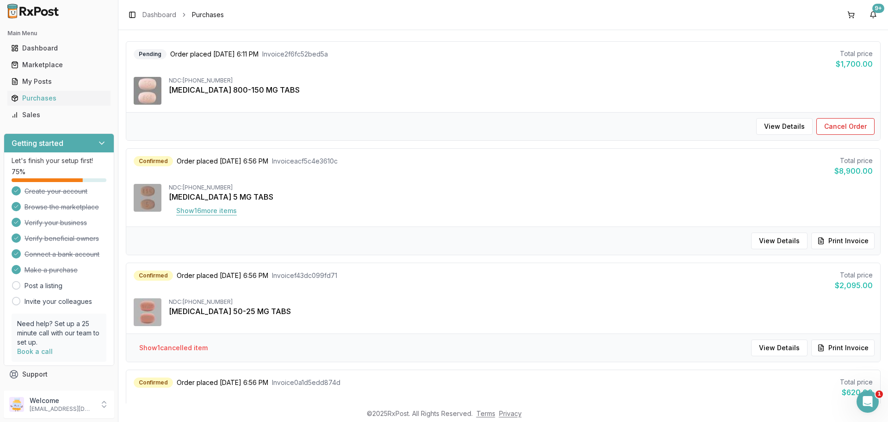
click at [205, 215] on button "Show 16 more item s" at bounding box center [206, 210] width 75 height 17
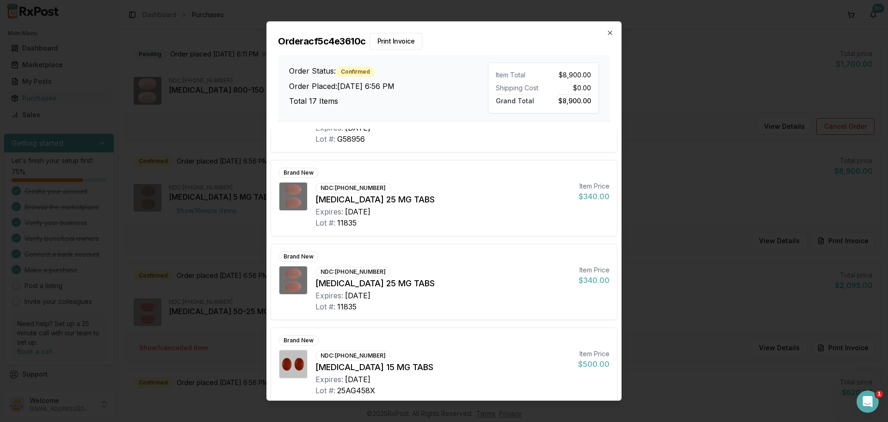
scroll to position [1152, 0]
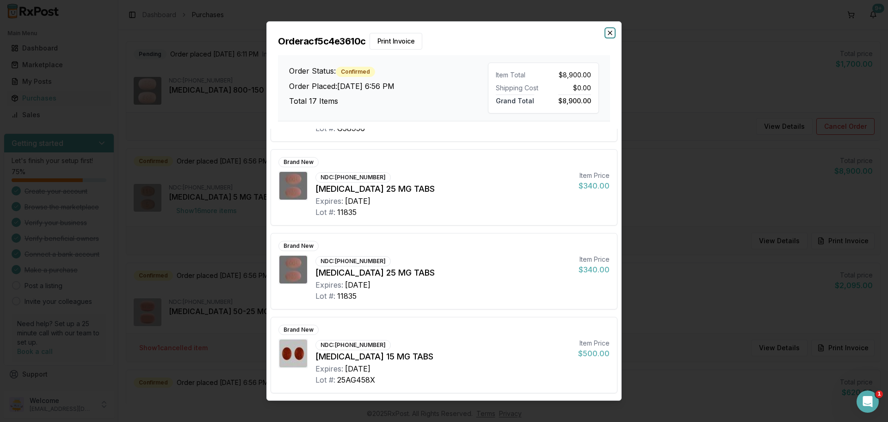
click at [610, 34] on icon "button" at bounding box center [610, 32] width 7 height 7
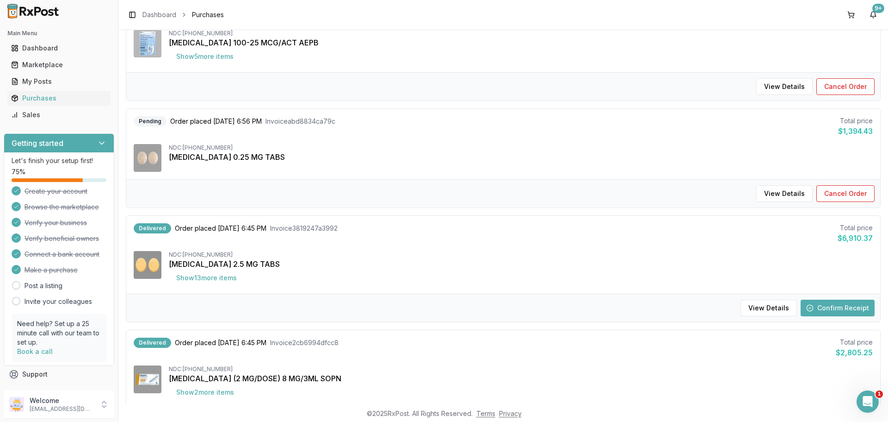
scroll to position [586, 0]
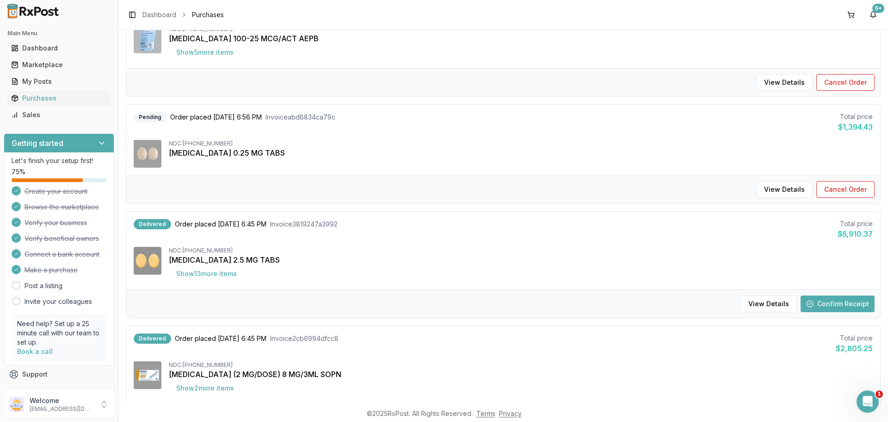
click at [824, 306] on button "Confirm Receipt" at bounding box center [838, 303] width 74 height 17
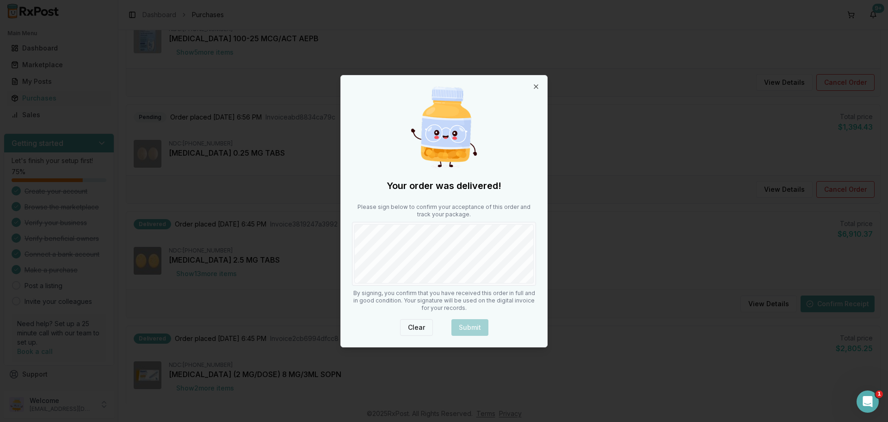
click at [411, 327] on button "Clear" at bounding box center [416, 327] width 33 height 17
click at [539, 86] on icon "button" at bounding box center [536, 86] width 7 height 7
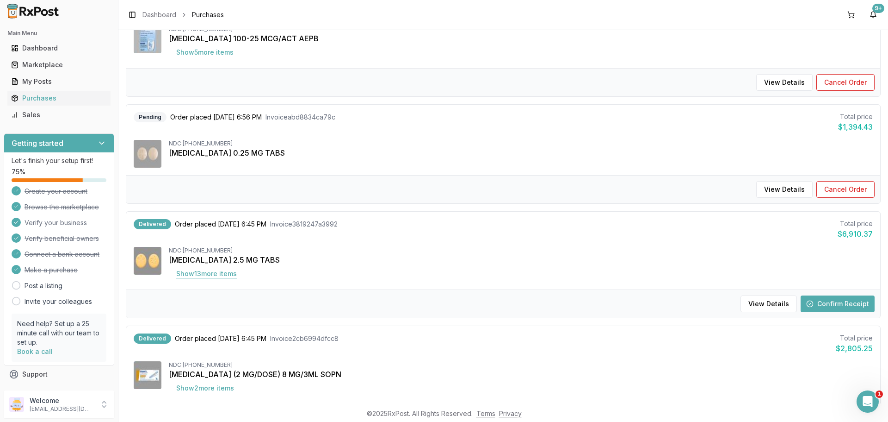
click at [208, 273] on button "Show 13 more item s" at bounding box center [206, 273] width 75 height 17
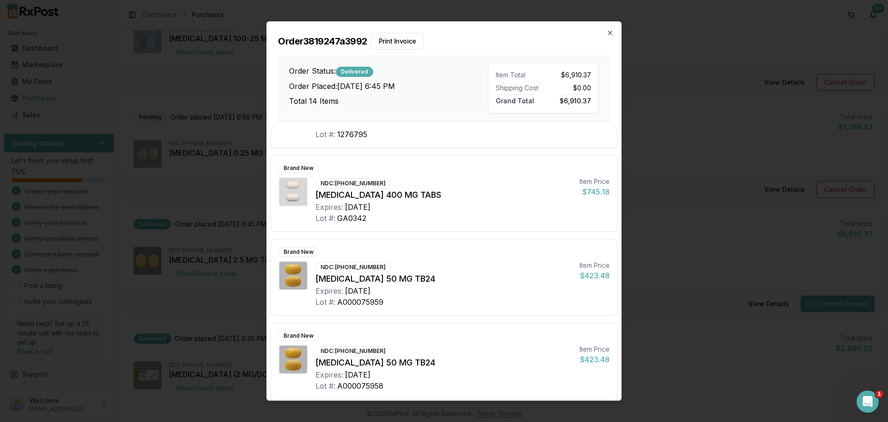
scroll to position [901, 0]
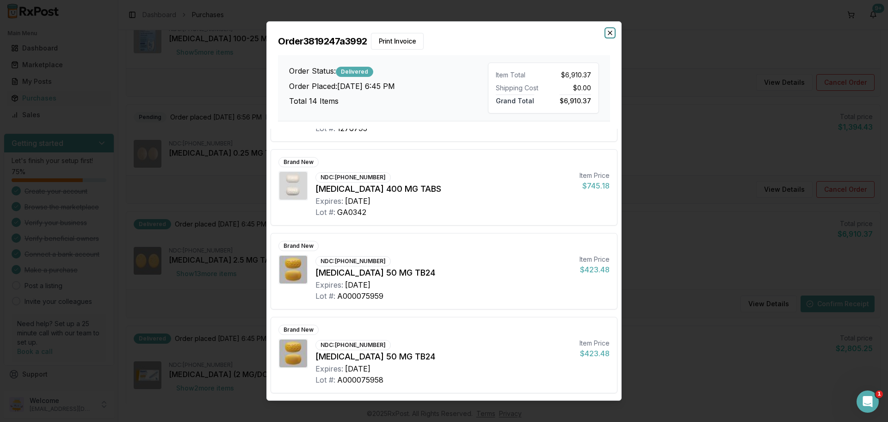
click at [610, 36] on icon "button" at bounding box center [610, 32] width 7 height 7
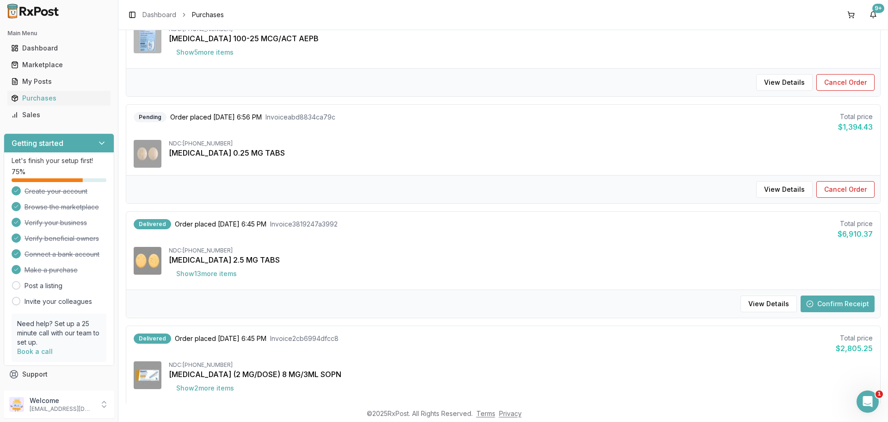
click at [834, 302] on button "Confirm Receipt" at bounding box center [838, 303] width 74 height 17
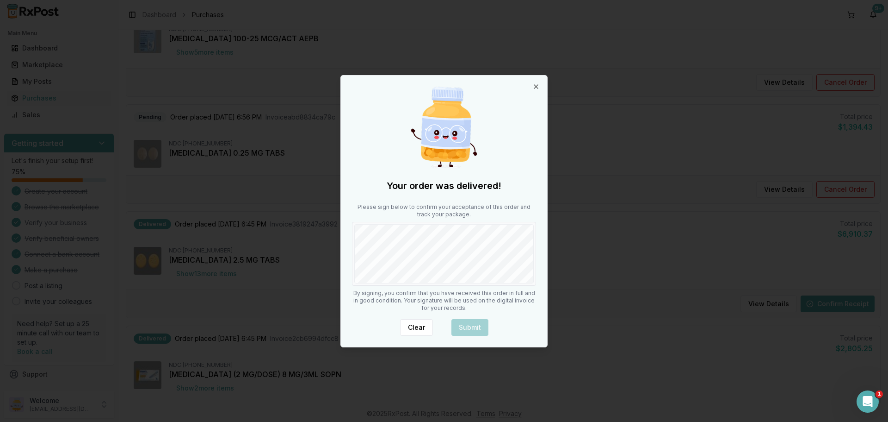
click at [512, 328] on div "Your order was delivered! Please sign below to confirm your acceptance of this …" at bounding box center [444, 210] width 206 height 271
click at [480, 327] on button "Submit" at bounding box center [470, 327] width 37 height 17
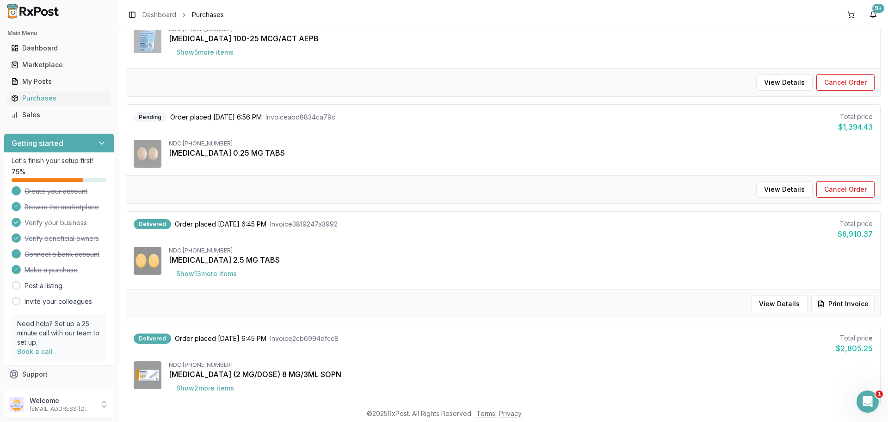
scroll to position [0, 0]
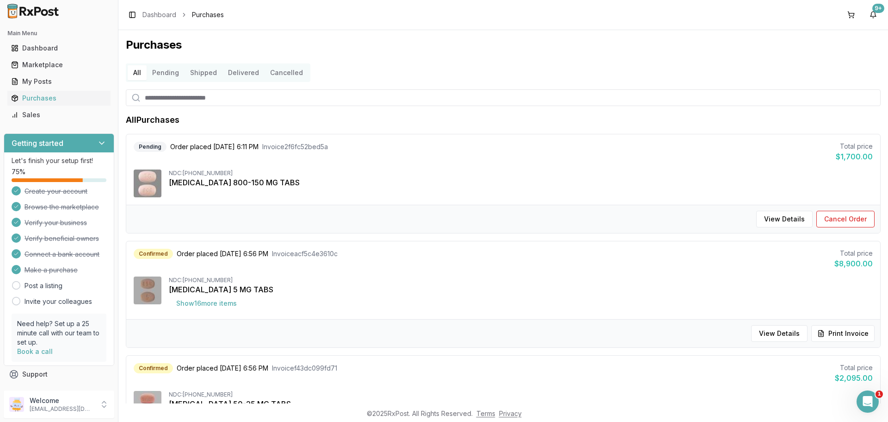
click at [457, 295] on div "NDC: [PHONE_NUMBER] [MEDICAL_DATA] 5 MG TABS Show 16 more item s" at bounding box center [521, 293] width 704 height 35
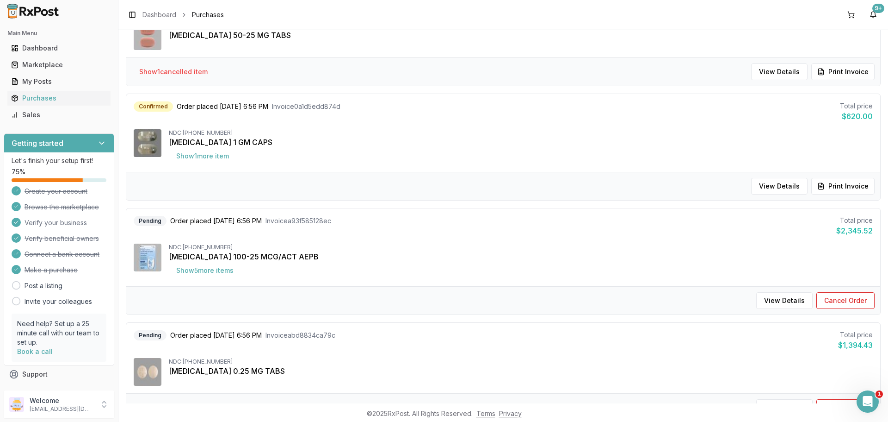
scroll to position [370, 0]
click at [230, 263] on button "Show 5 more item s" at bounding box center [205, 268] width 72 height 17
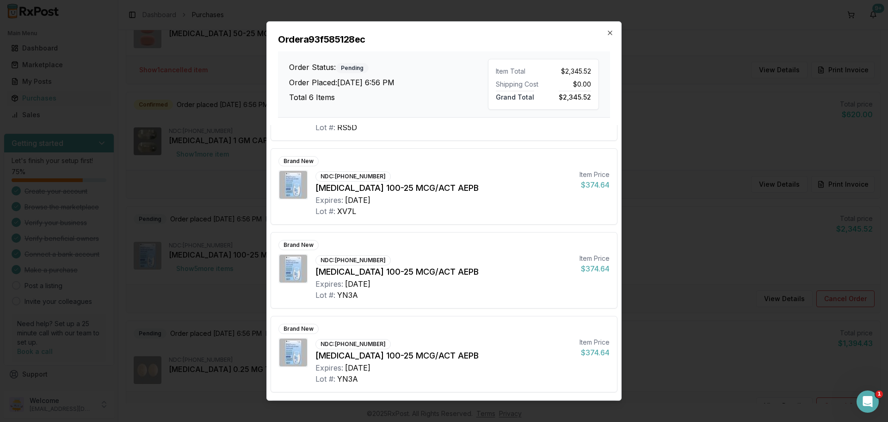
scroll to position [0, 0]
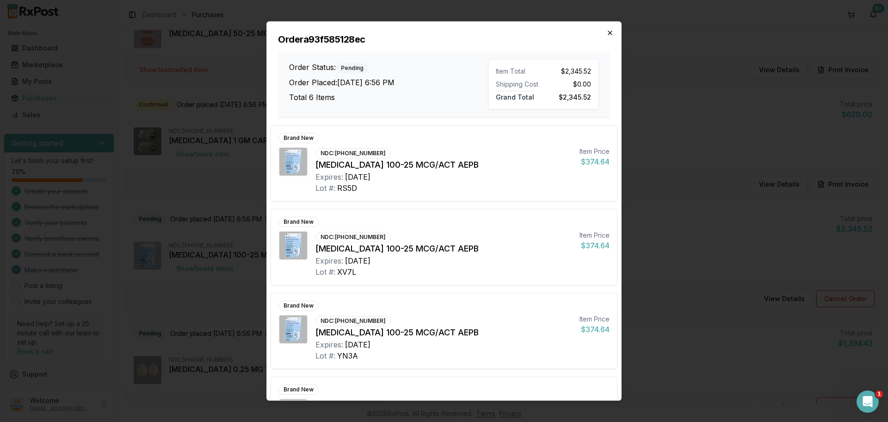
click at [611, 35] on icon "button" at bounding box center [610, 32] width 7 height 7
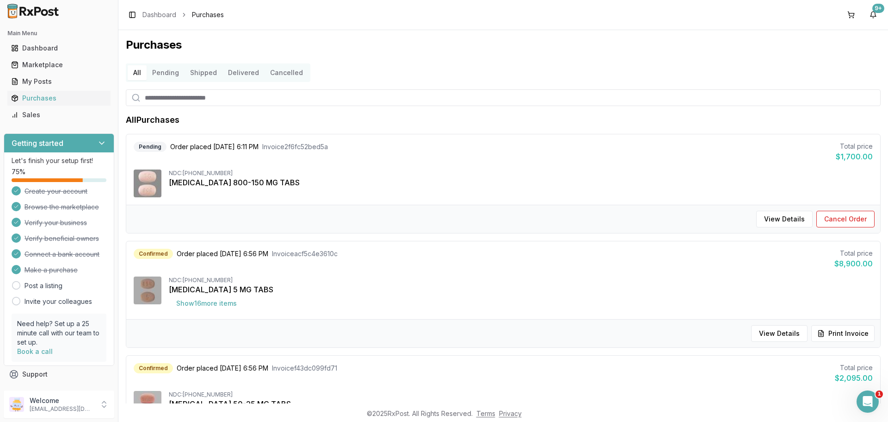
click at [241, 70] on button "Delivered" at bounding box center [244, 72] width 42 height 15
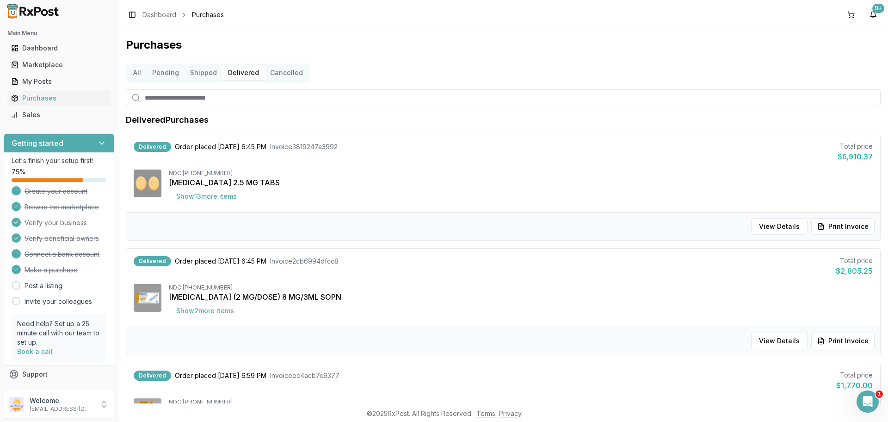
click at [289, 73] on button "Cancelled" at bounding box center [287, 72] width 44 height 15
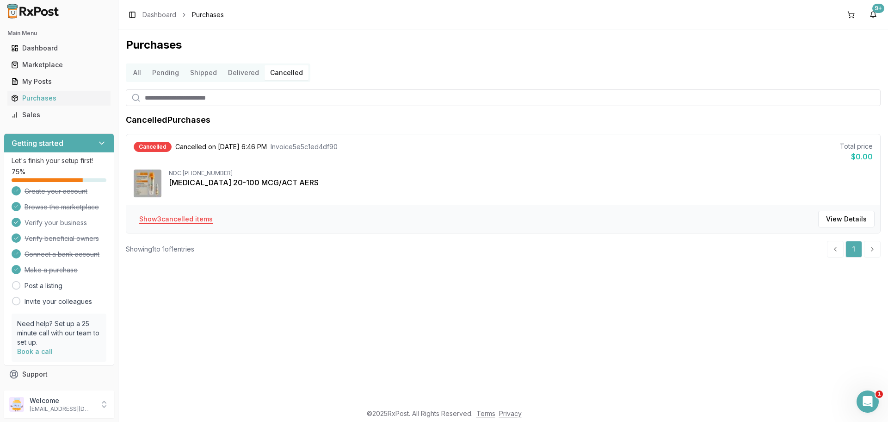
click at [189, 223] on button "Show 3 cancelled item s" at bounding box center [176, 219] width 88 height 17
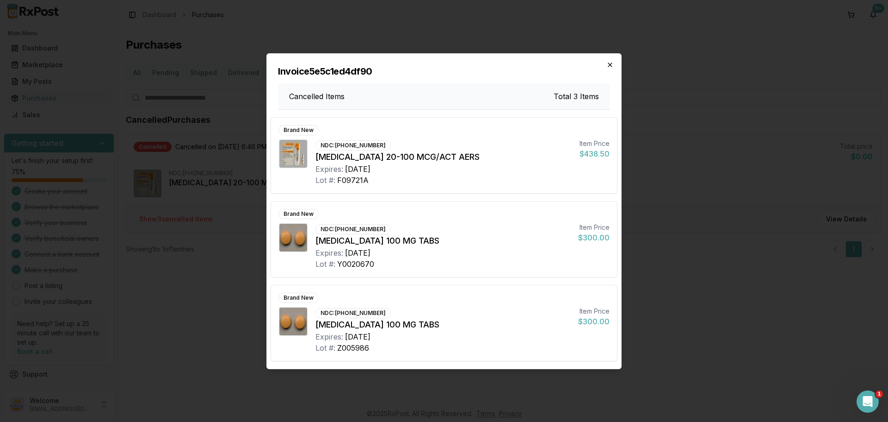
click at [610, 65] on icon "button" at bounding box center [610, 65] width 4 height 4
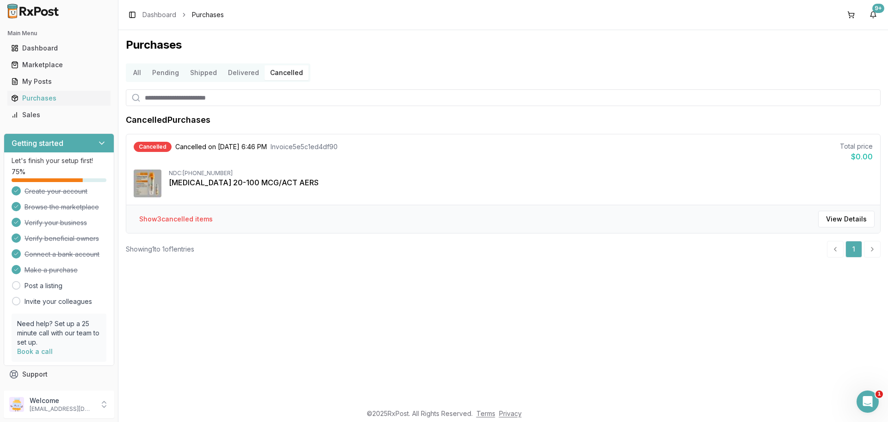
click at [875, 252] on li "pagination" at bounding box center [872, 249] width 17 height 17
click at [172, 78] on button "Pending" at bounding box center [166, 72] width 38 height 15
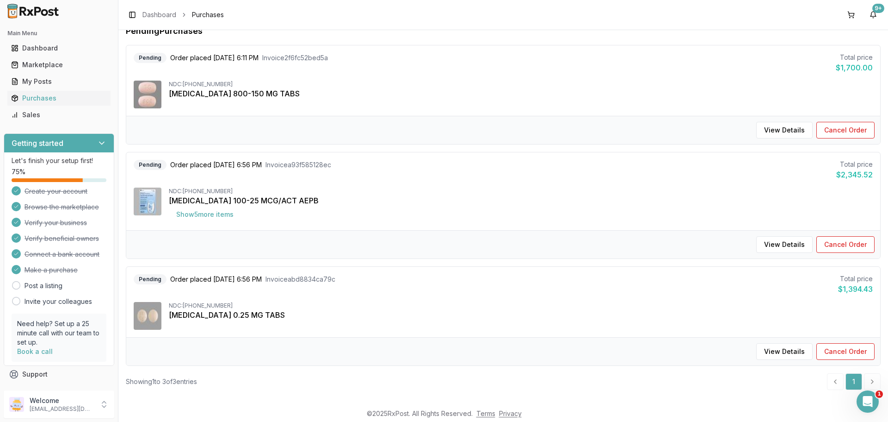
scroll to position [93, 0]
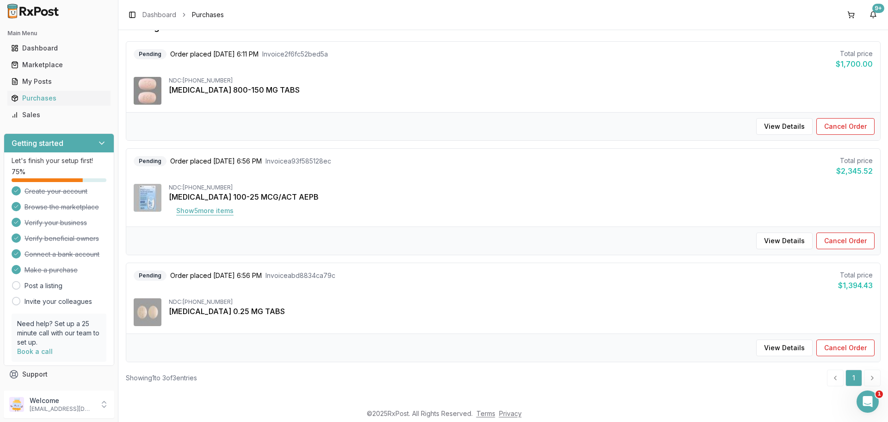
click at [206, 209] on button "Show 5 more item s" at bounding box center [205, 210] width 72 height 17
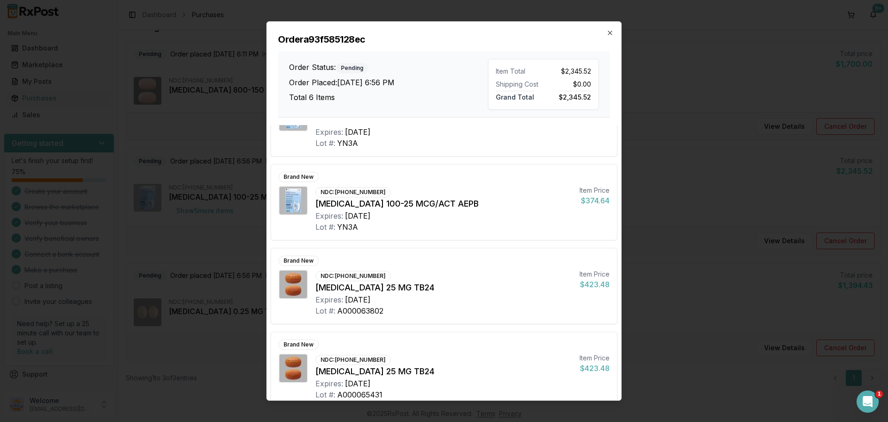
scroll to position [227, 0]
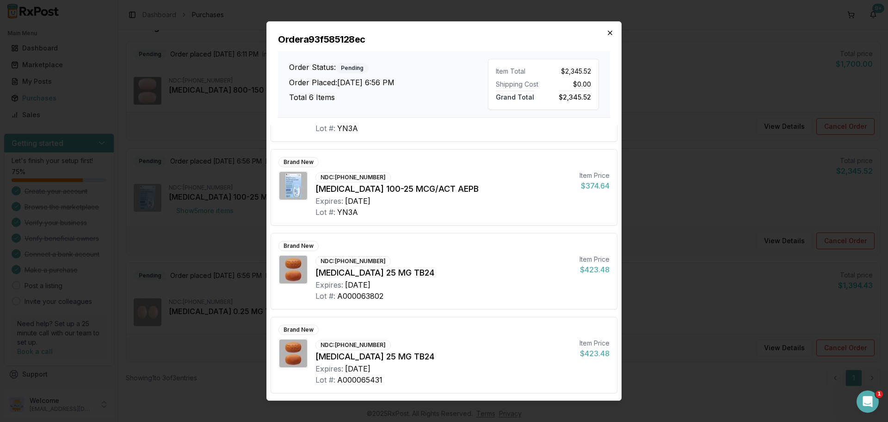
click at [612, 34] on icon "button" at bounding box center [610, 33] width 4 height 4
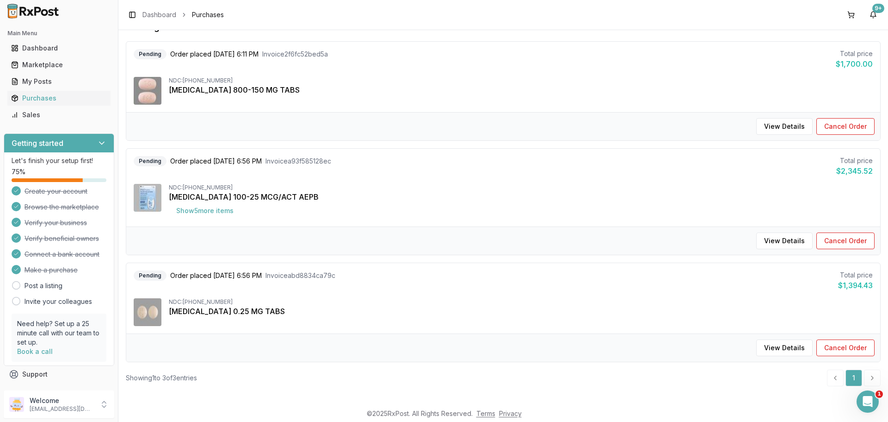
scroll to position [0, 0]
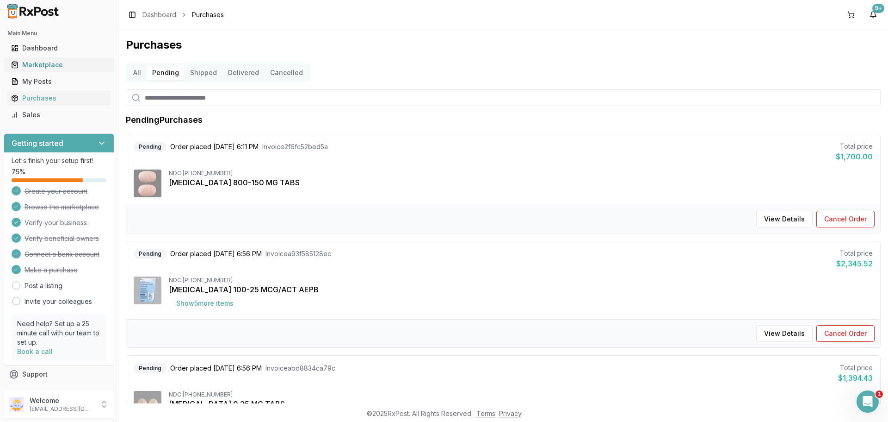
click at [29, 67] on div "Marketplace" at bounding box center [59, 64] width 96 height 9
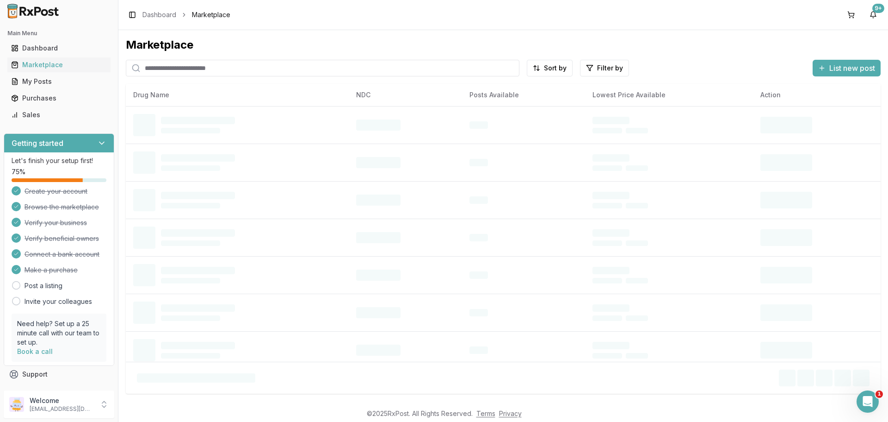
click at [203, 68] on input "search" at bounding box center [323, 68] width 394 height 17
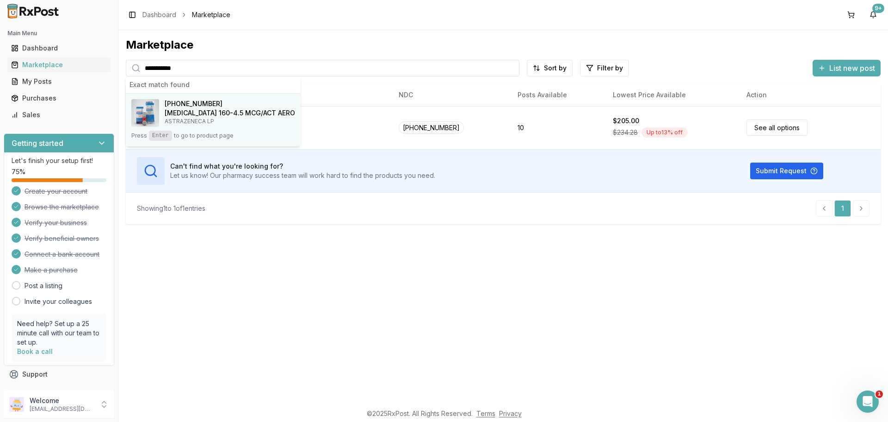
type input "**********"
click at [187, 100] on span "[PHONE_NUMBER]" at bounding box center [194, 103] width 58 height 9
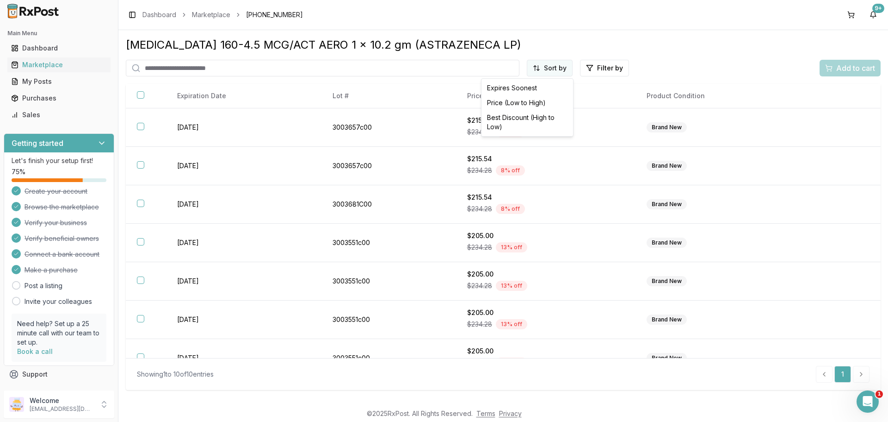
click at [554, 66] on html "Main Menu Dashboard Marketplace My Posts Purchases Sales Getting started Let's …" at bounding box center [444, 211] width 888 height 422
click at [520, 105] on div "Price (Low to High)" at bounding box center [528, 102] width 88 height 15
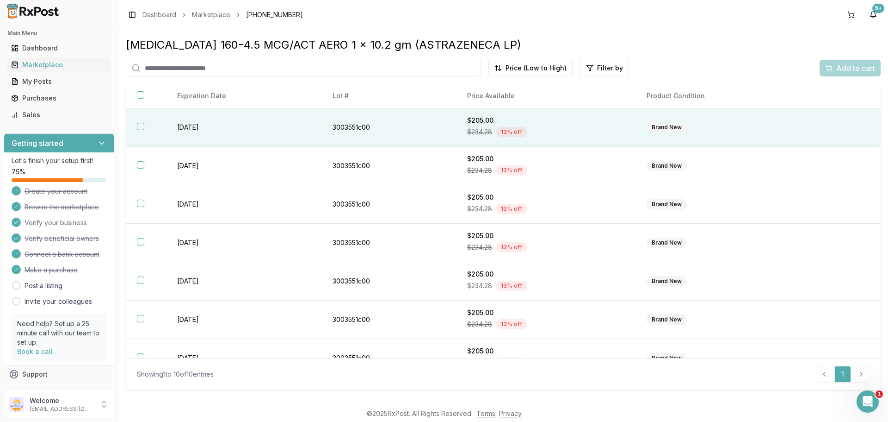
click at [141, 125] on button "button" at bounding box center [140, 126] width 7 height 7
click at [845, 72] on span "Add to cart" at bounding box center [856, 67] width 39 height 11
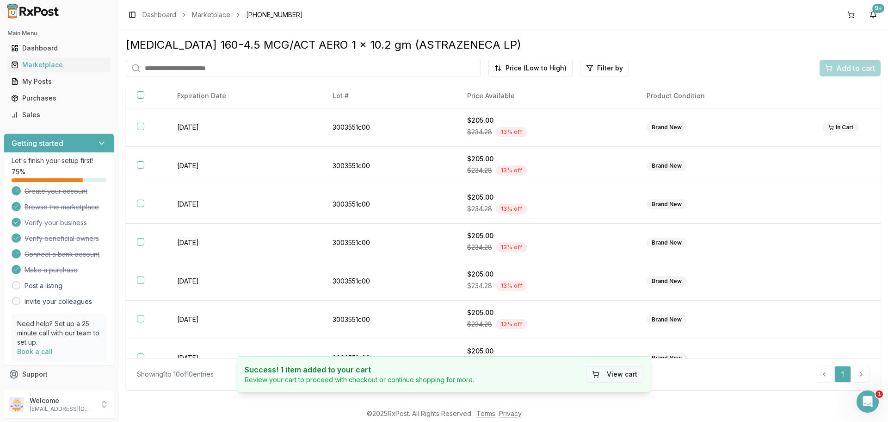
click at [626, 367] on button "View cart" at bounding box center [614, 374] width 57 height 17
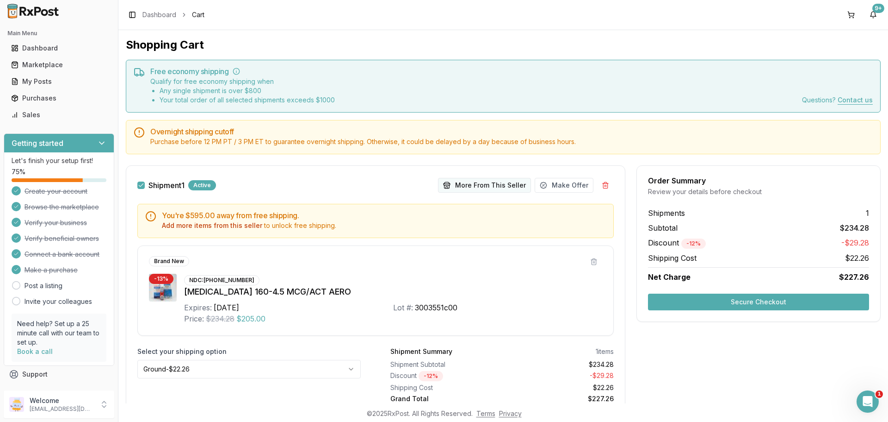
click at [491, 182] on button "More From This Seller" at bounding box center [484, 185] width 93 height 15
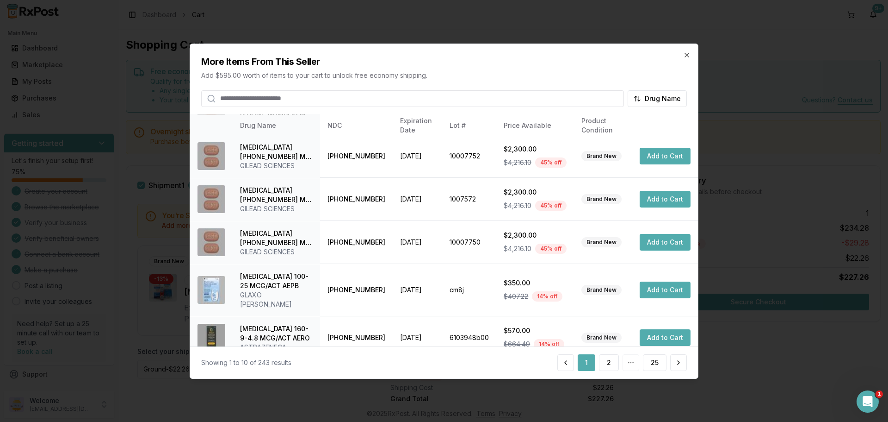
scroll to position [220, 0]
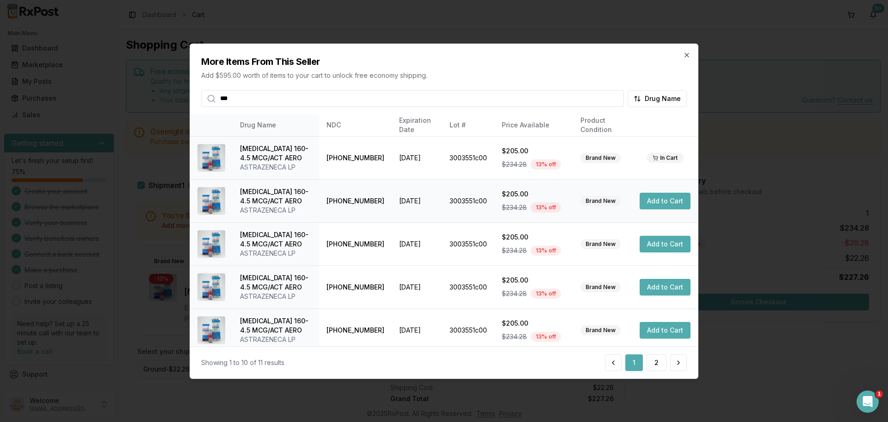
type input "***"
click at [656, 199] on button "Add to Cart" at bounding box center [665, 200] width 51 height 17
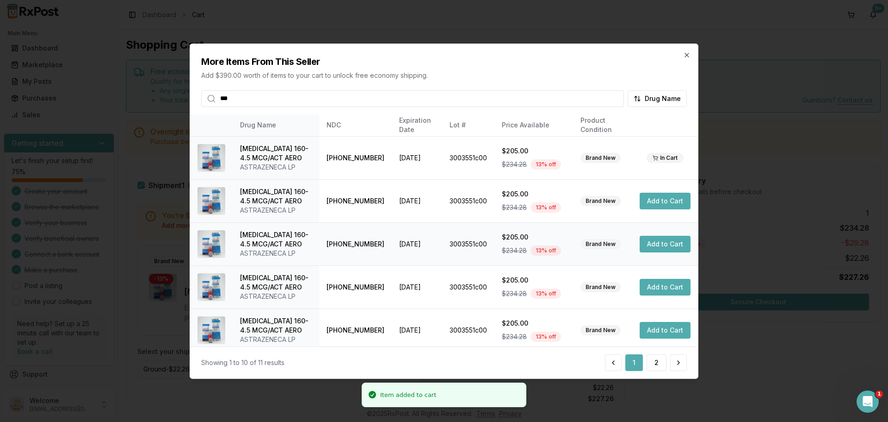
click at [664, 246] on button "Add to Cart" at bounding box center [665, 244] width 51 height 17
click at [665, 286] on button "Add to Cart" at bounding box center [665, 287] width 51 height 17
click at [688, 53] on icon "button" at bounding box center [686, 54] width 7 height 7
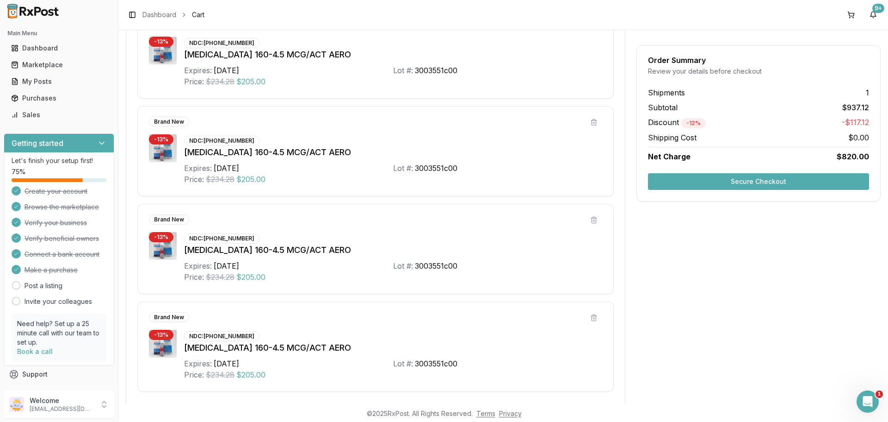
scroll to position [99, 0]
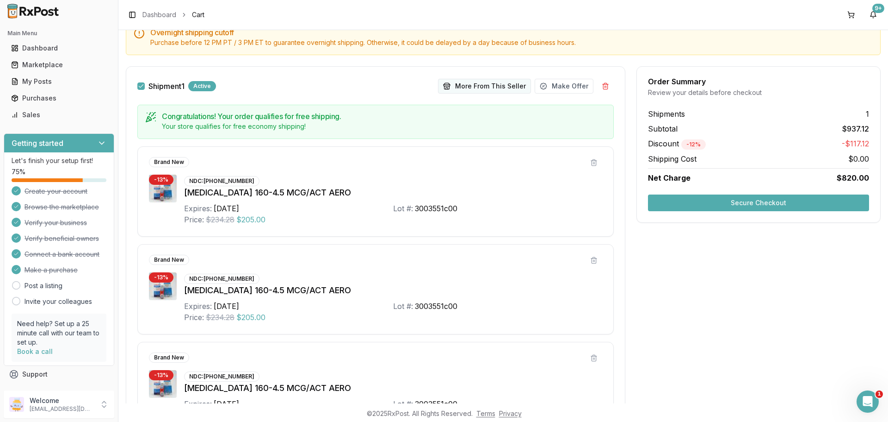
click at [471, 81] on button "More From This Seller" at bounding box center [484, 86] width 93 height 15
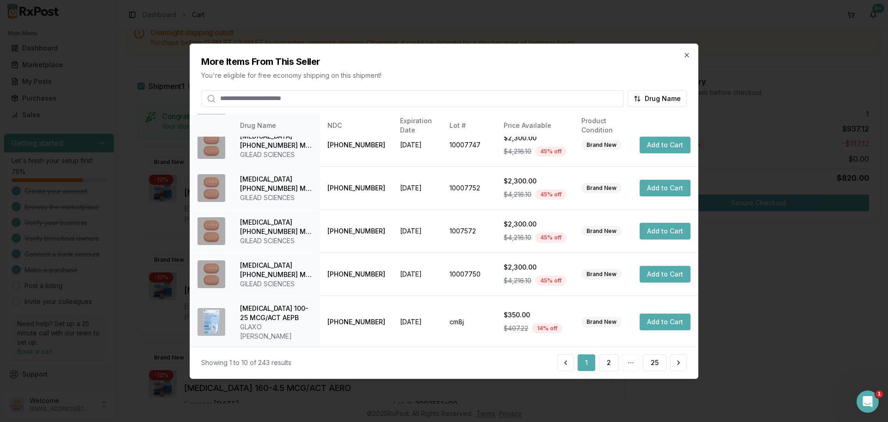
scroll to position [220, 0]
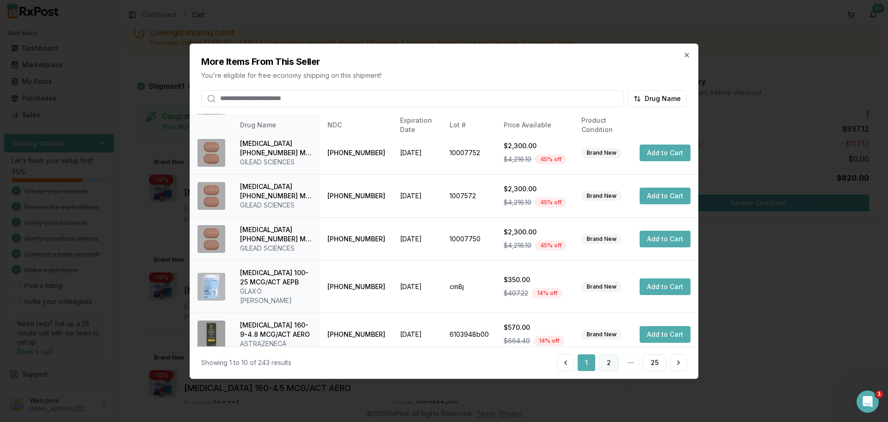
click at [611, 364] on button "2" at bounding box center [609, 362] width 20 height 17
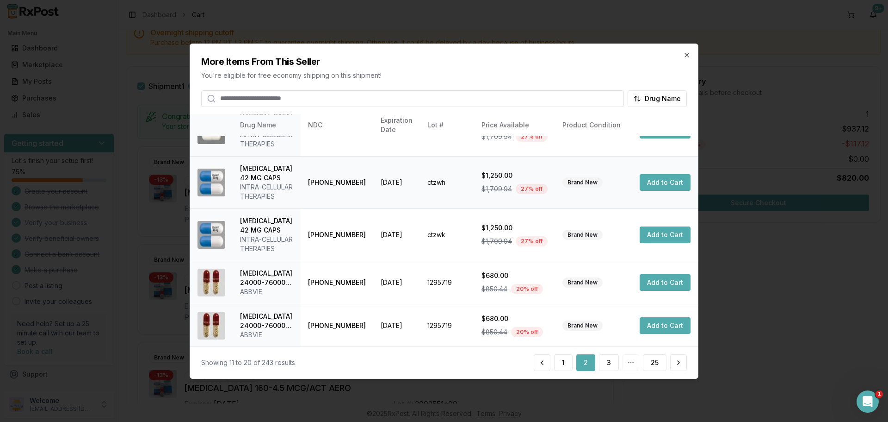
scroll to position [257, 0]
click at [606, 357] on button "3" at bounding box center [609, 362] width 20 height 17
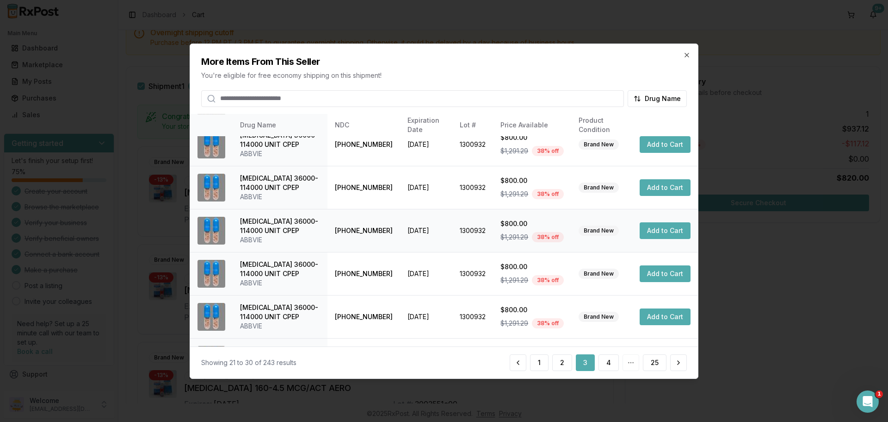
scroll to position [220, 0]
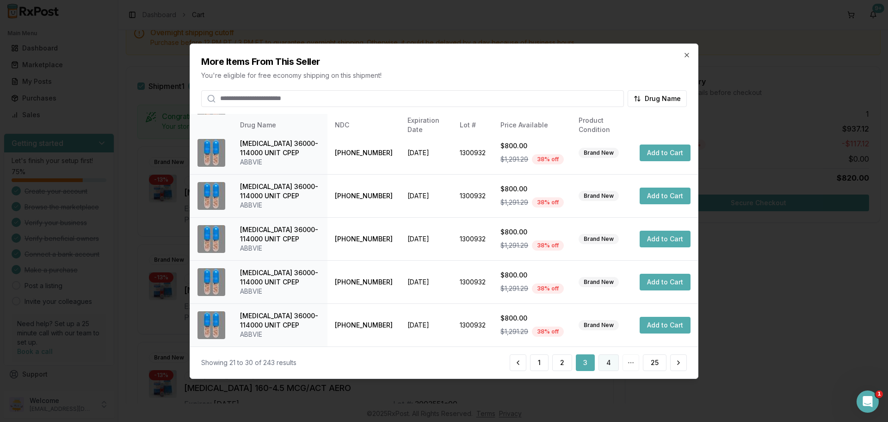
click at [616, 359] on button "4" at bounding box center [609, 362] width 20 height 17
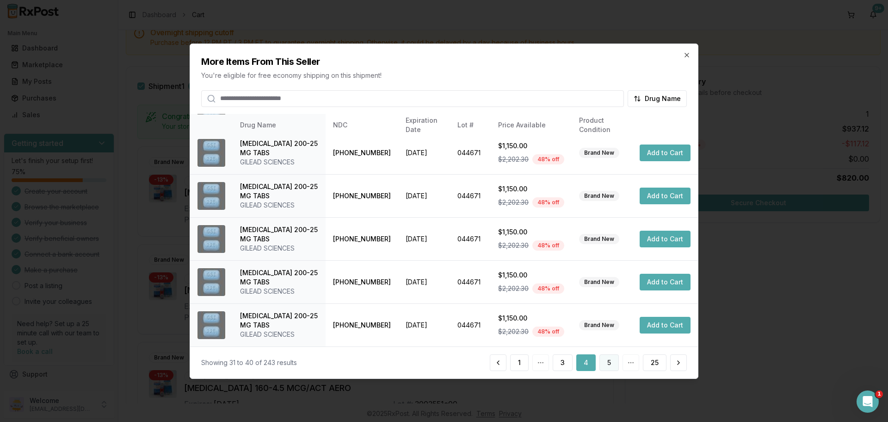
click at [615, 363] on button "5" at bounding box center [609, 362] width 19 height 17
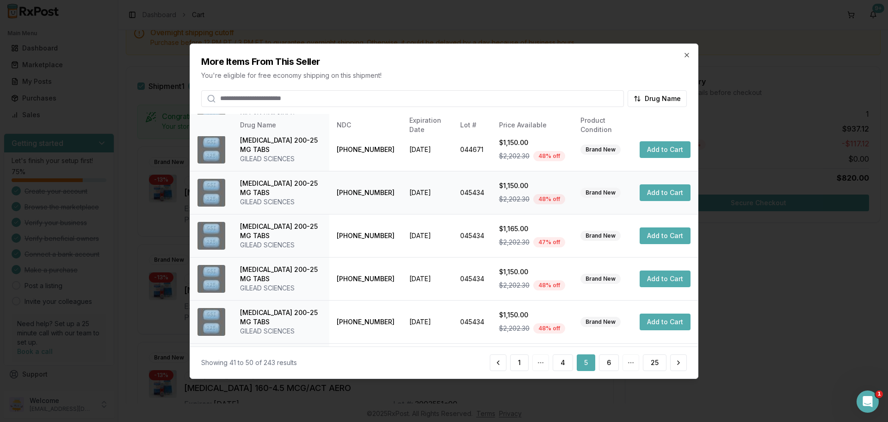
scroll to position [229, 0]
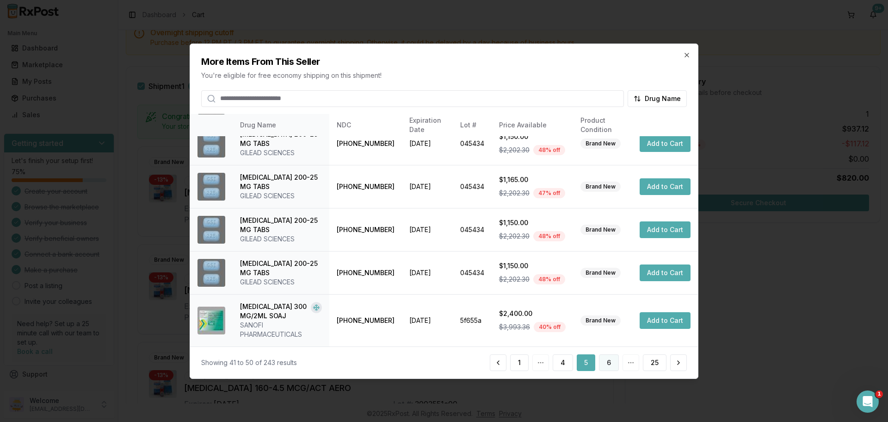
click at [610, 363] on button "6" at bounding box center [609, 362] width 20 height 17
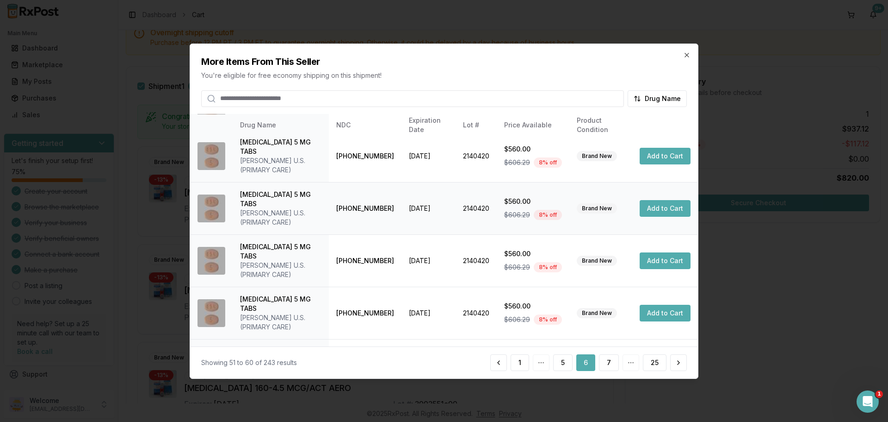
scroll to position [220, 0]
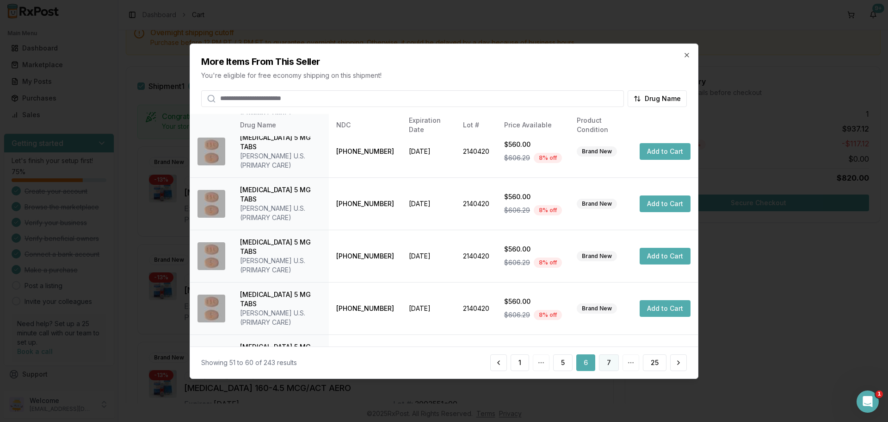
click at [611, 357] on button "7" at bounding box center [609, 362] width 20 height 17
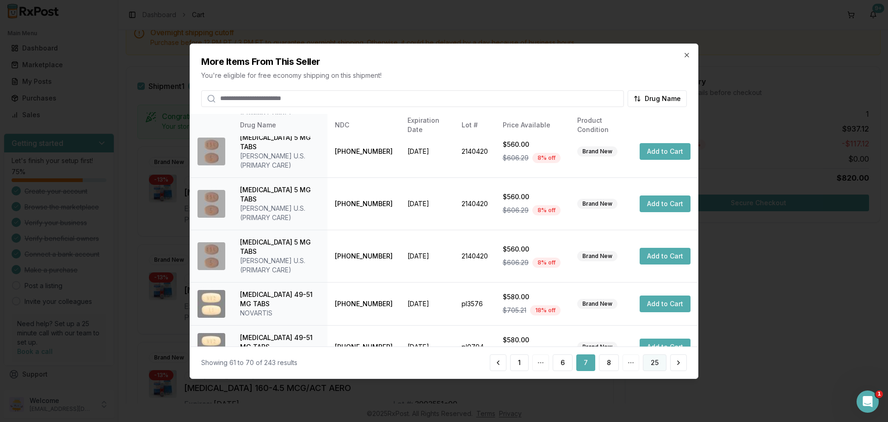
click at [663, 365] on button "25" at bounding box center [655, 362] width 24 height 17
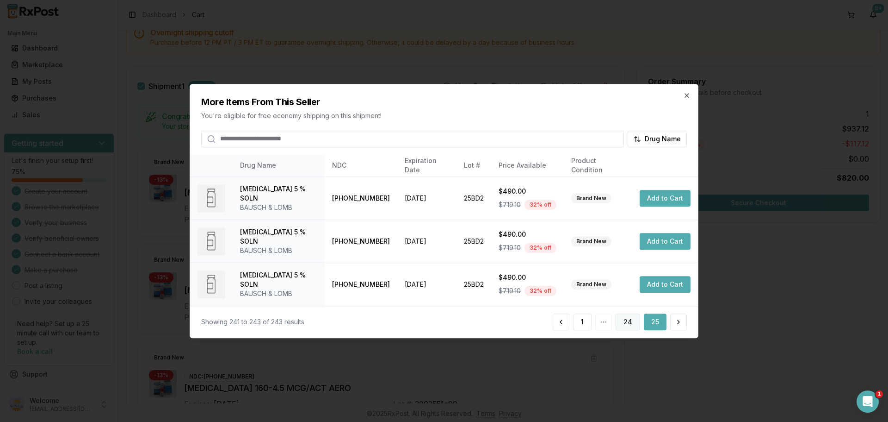
click at [634, 324] on button "24" at bounding box center [628, 321] width 25 height 17
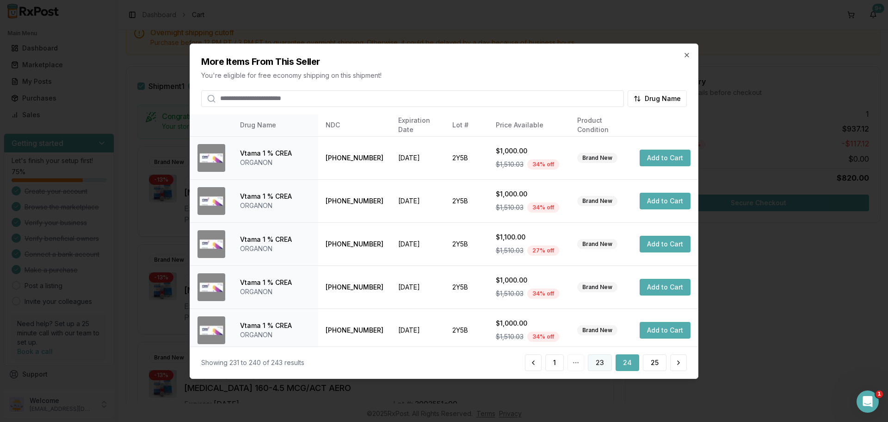
click at [597, 362] on button "23" at bounding box center [600, 362] width 24 height 17
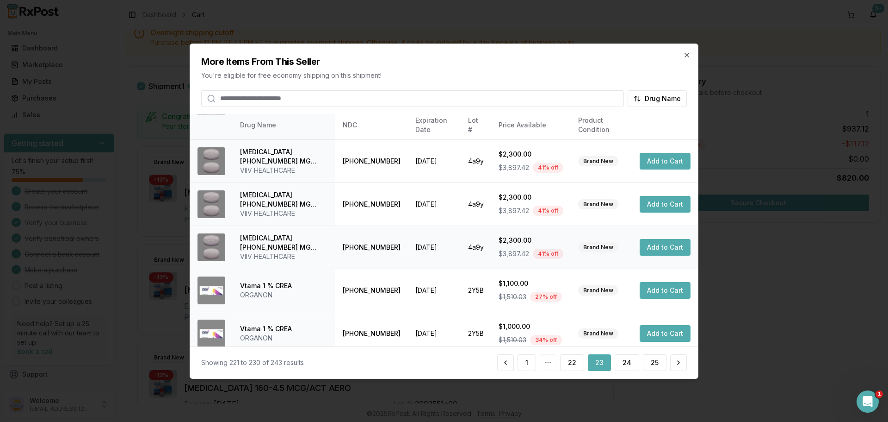
scroll to position [0, 0]
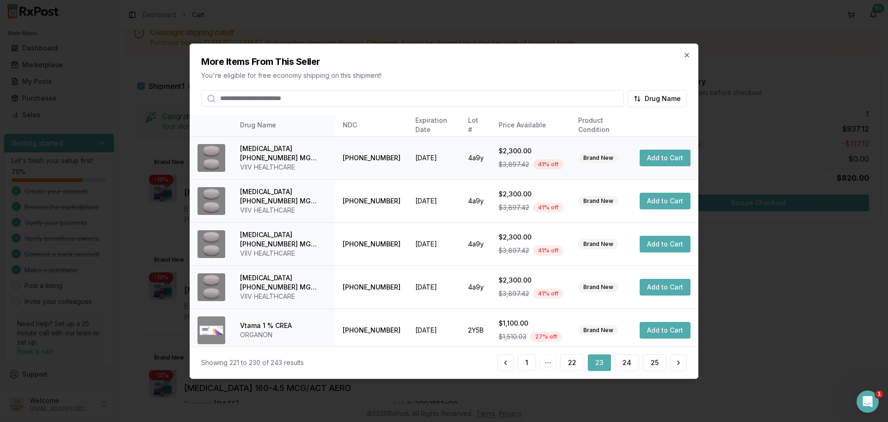
click at [670, 156] on button "Add to Cart" at bounding box center [665, 157] width 51 height 17
click at [685, 56] on icon "button" at bounding box center [687, 55] width 4 height 4
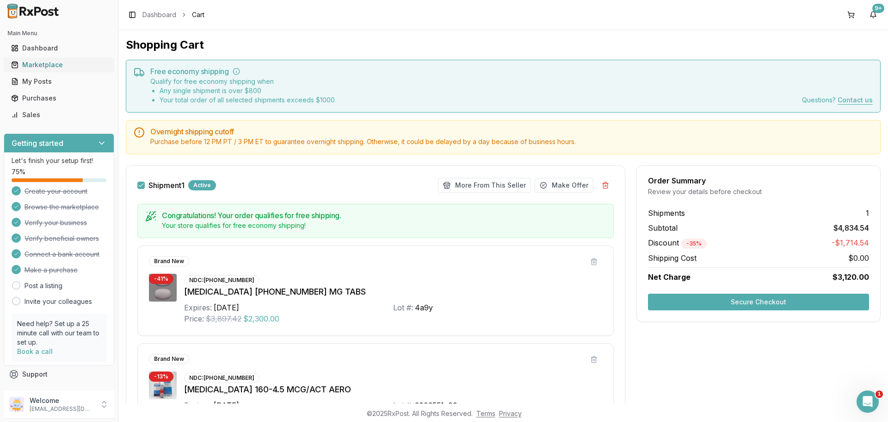
click at [44, 66] on div "Marketplace" at bounding box center [59, 64] width 96 height 9
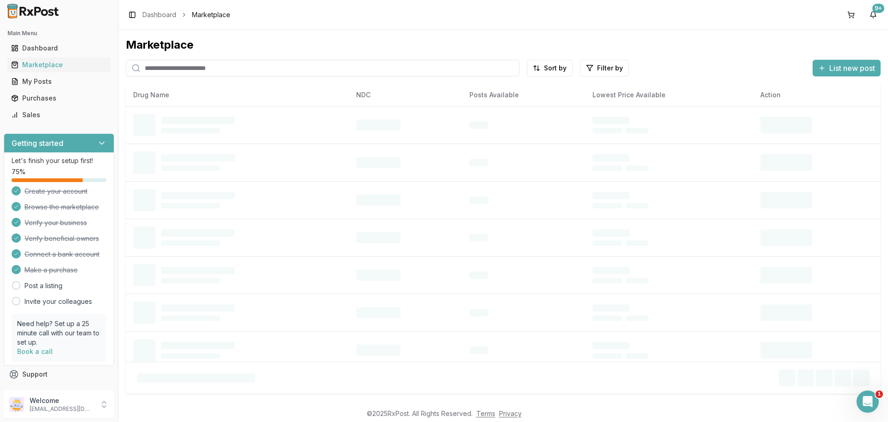
click at [181, 68] on input "search" at bounding box center [323, 68] width 394 height 17
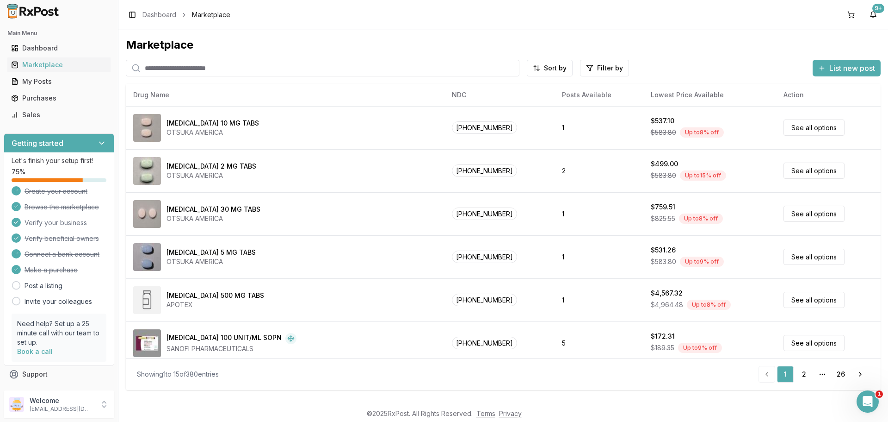
paste input "**********"
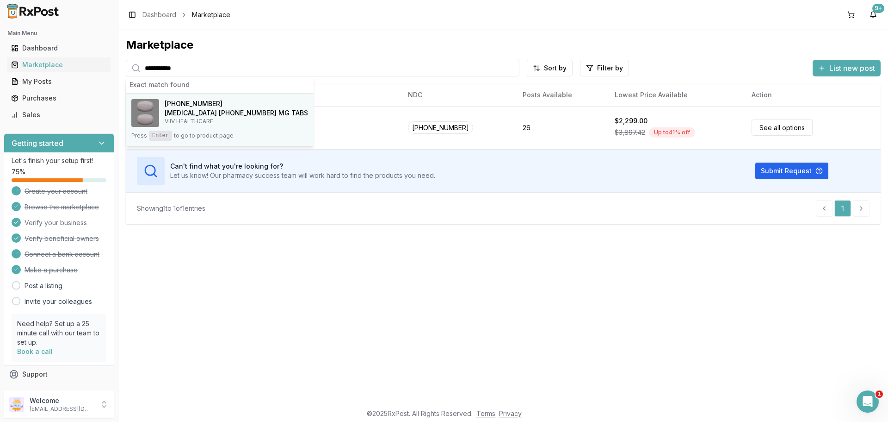
type input "**********"
click at [192, 107] on span "[PHONE_NUMBER]" at bounding box center [194, 103] width 58 height 9
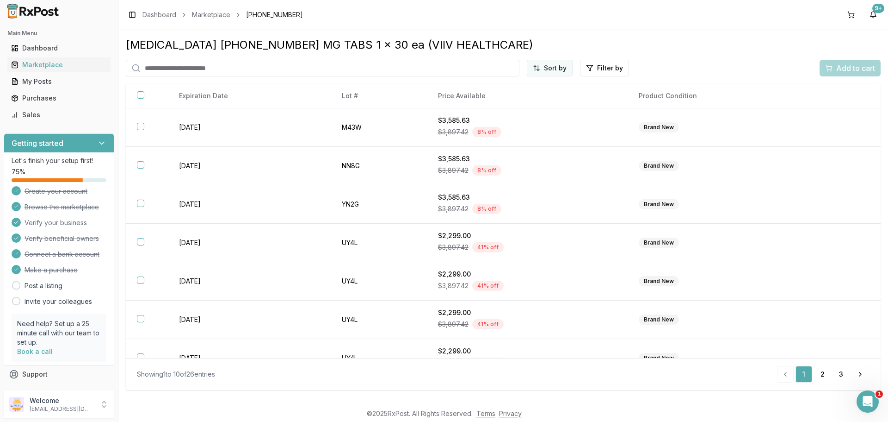
click at [552, 68] on html "Main Menu Dashboard Marketplace My Posts Purchases Sales Getting started Let's …" at bounding box center [444, 211] width 888 height 422
click at [521, 104] on div "Price (Low to High)" at bounding box center [528, 102] width 88 height 15
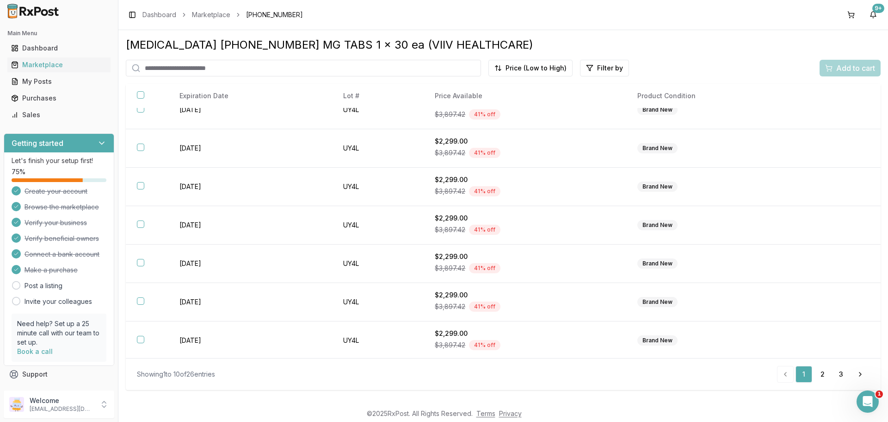
scroll to position [134, 0]
click at [825, 378] on link "2" at bounding box center [822, 374] width 17 height 17
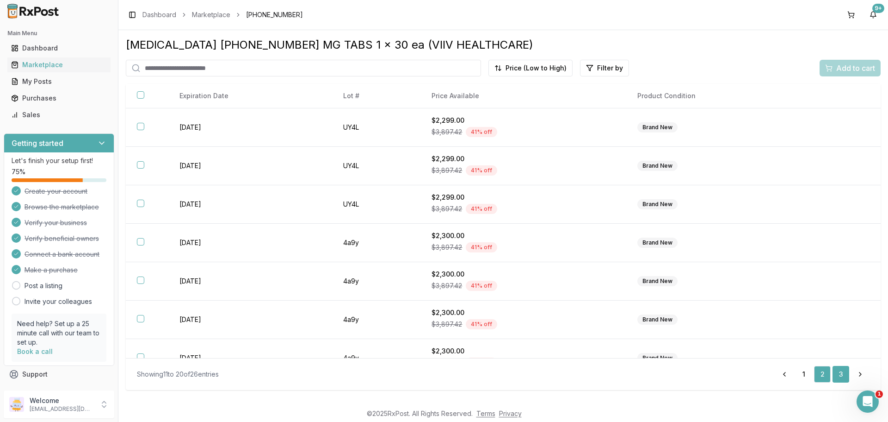
click at [843, 377] on link "3" at bounding box center [841, 374] width 17 height 17
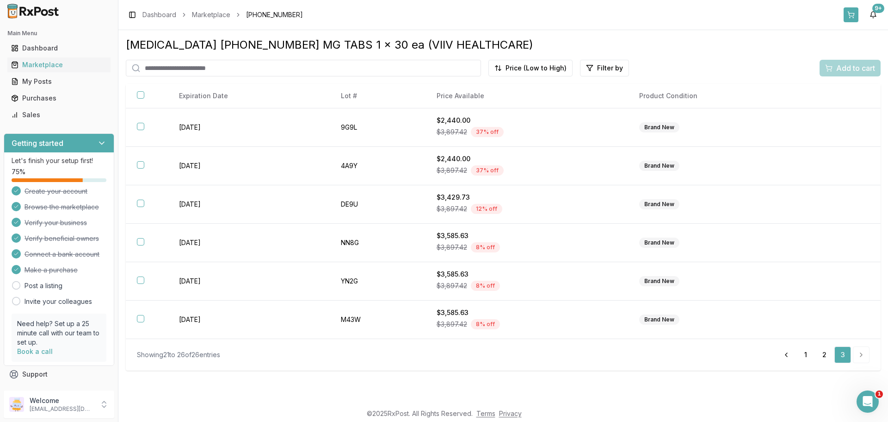
click at [853, 9] on button at bounding box center [851, 14] width 15 height 15
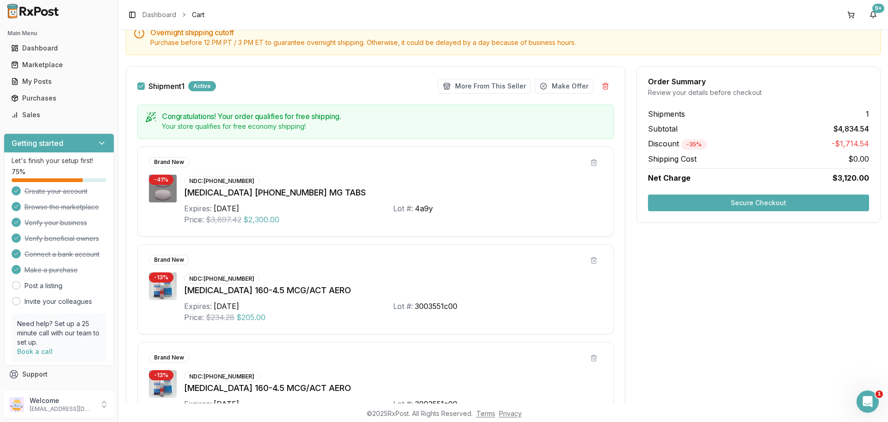
scroll to position [58, 0]
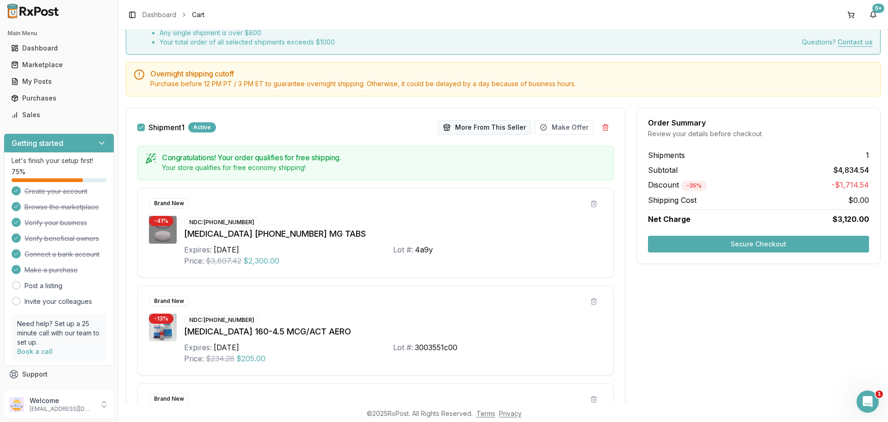
click at [481, 124] on button "More From This Seller" at bounding box center [484, 127] width 93 height 15
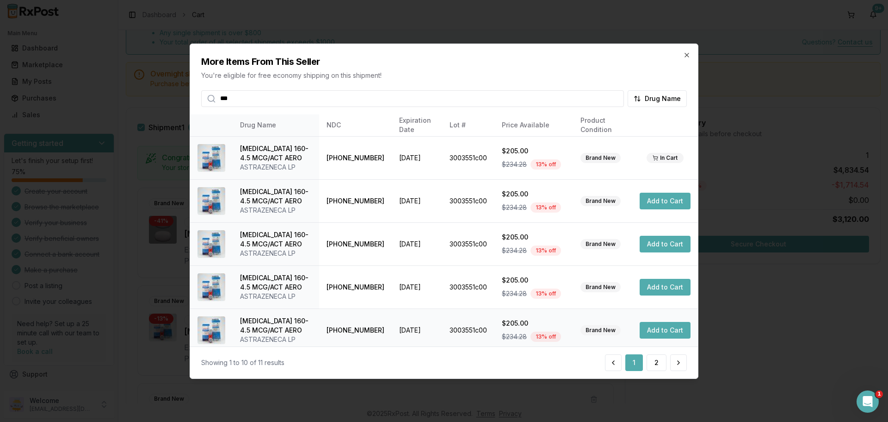
type input "***"
click at [663, 333] on button "Add to Cart" at bounding box center [665, 330] width 51 height 17
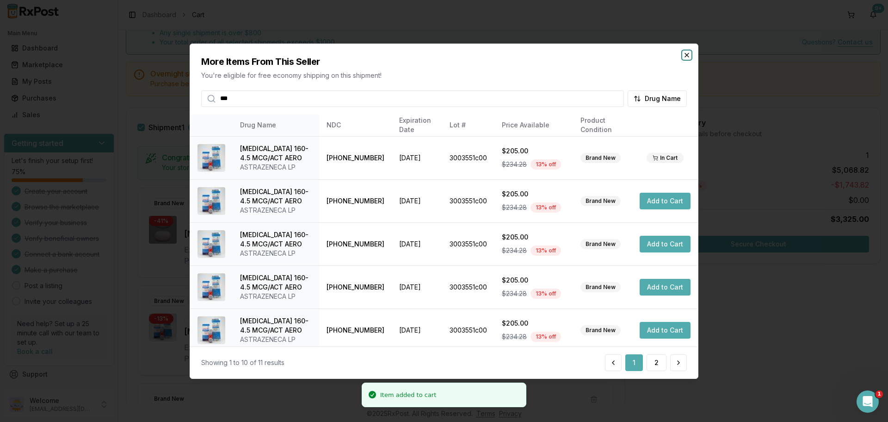
click at [689, 55] on icon "button" at bounding box center [686, 54] width 7 height 7
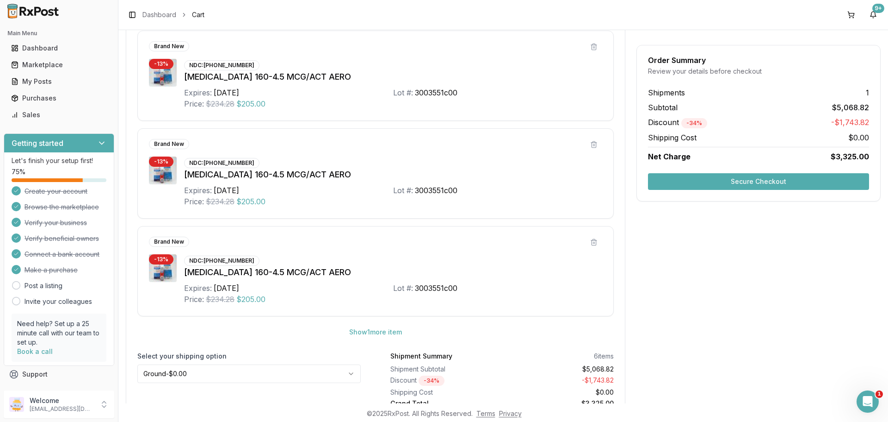
scroll to position [428, 0]
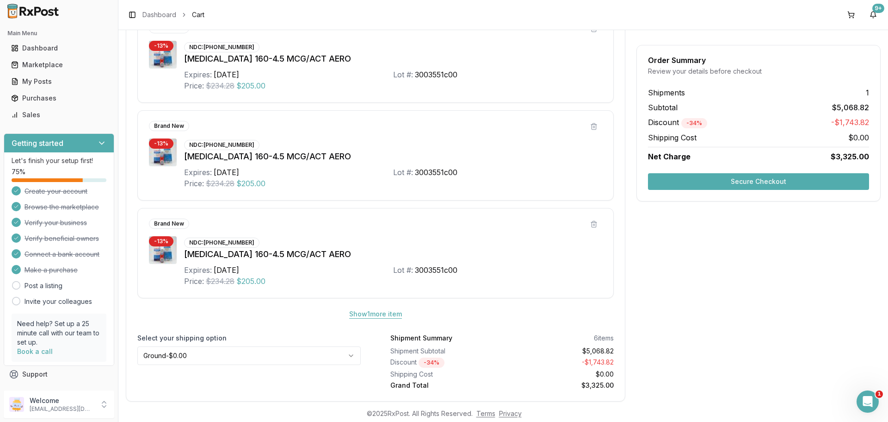
click at [385, 316] on button "Show 1 more item" at bounding box center [376, 313] width 68 height 17
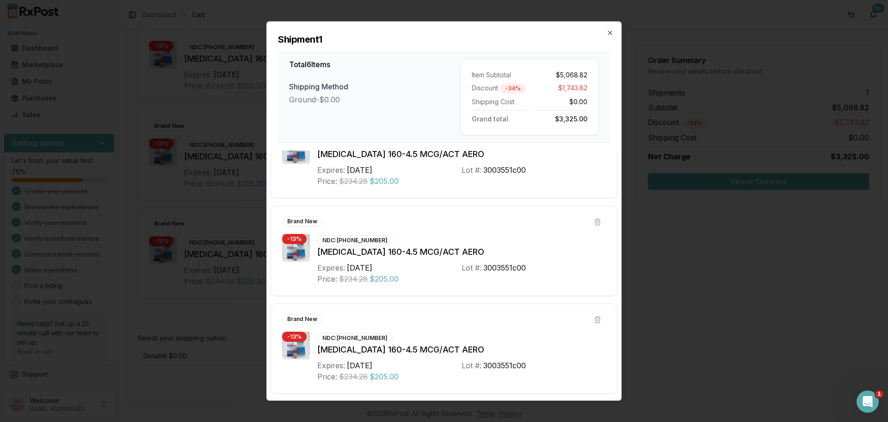
scroll to position [336, 0]
click at [610, 35] on icon "button" at bounding box center [610, 32] width 7 height 7
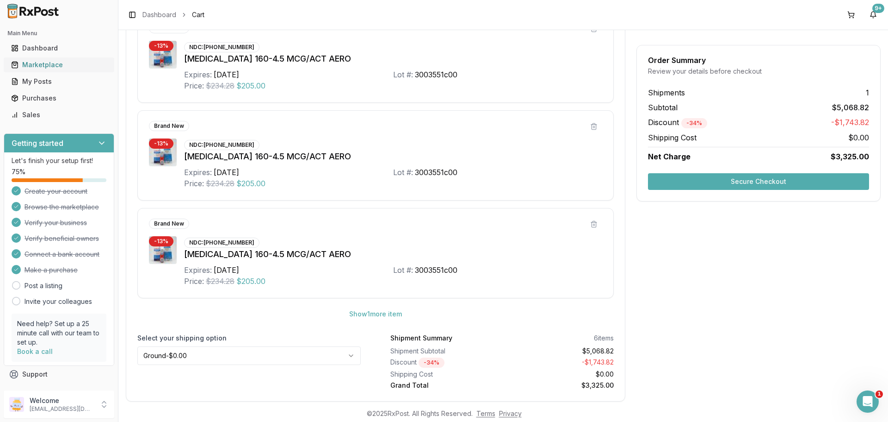
click at [48, 64] on div "Marketplace" at bounding box center [59, 64] width 96 height 9
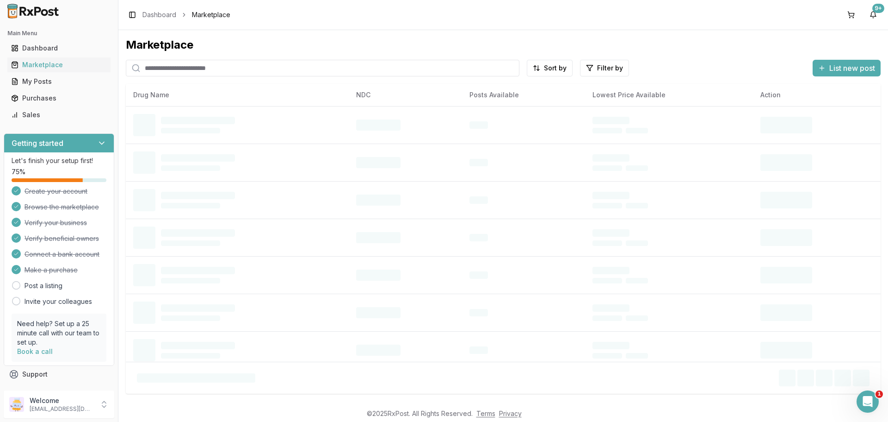
click at [174, 67] on input "search" at bounding box center [323, 68] width 394 height 17
paste input "**********"
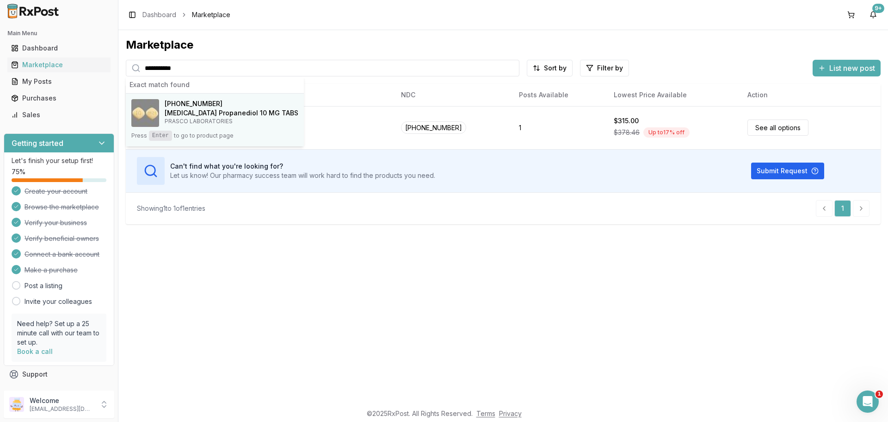
type input "**********"
click at [194, 119] on p "PRASCO LABORATORIES" at bounding box center [232, 121] width 134 height 7
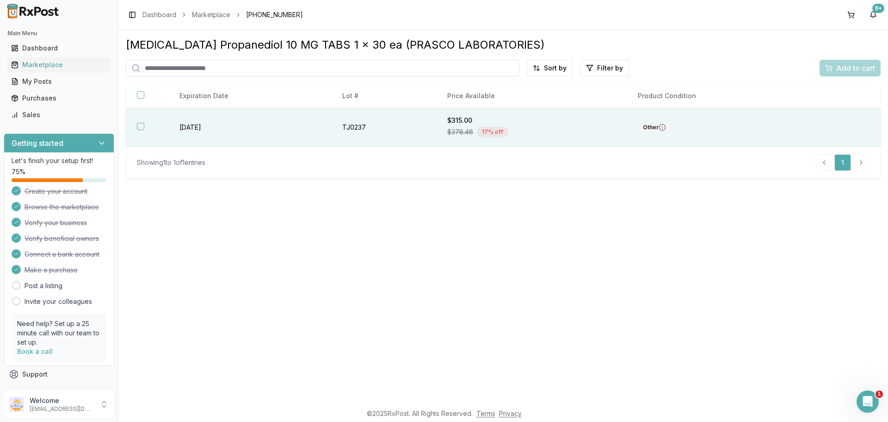
click at [143, 127] on button "button" at bounding box center [140, 126] width 7 height 7
click at [839, 69] on span "Add to cart" at bounding box center [856, 67] width 39 height 11
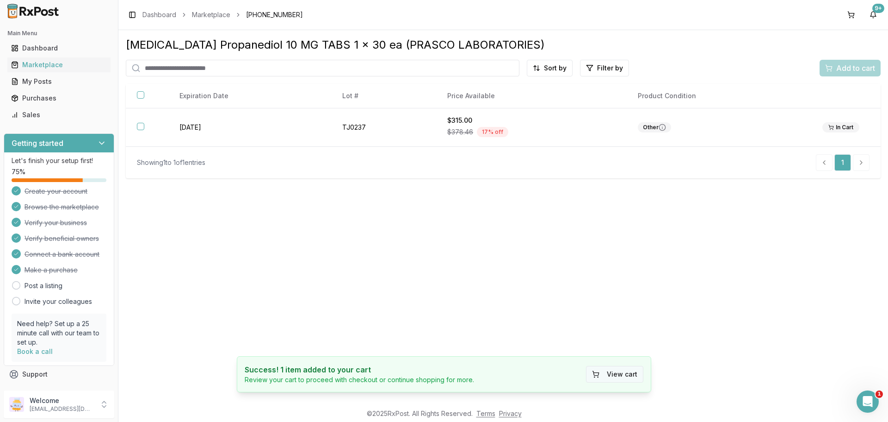
click at [626, 369] on button "View cart" at bounding box center [614, 374] width 57 height 17
click at [618, 372] on button "View cart" at bounding box center [614, 374] width 57 height 17
click at [618, 278] on div "[MEDICAL_DATA] Propanediol 10 MG TABS 1 x 30 ea (PRASCO LABORATORIES) Sort by F…" at bounding box center [503, 216] width 770 height 373
click at [397, 272] on div "[MEDICAL_DATA] Propanediol 10 MG TABS 1 x 30 ea (PRASCO LABORATORIES) Sort by F…" at bounding box center [503, 216] width 770 height 373
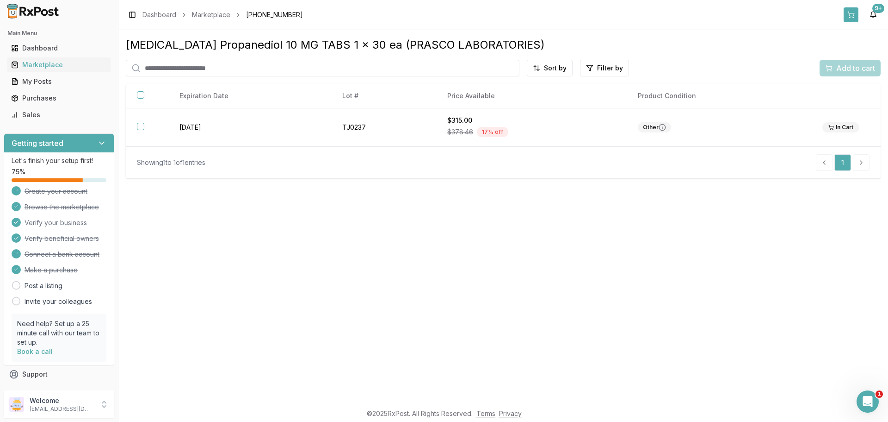
click at [847, 17] on button at bounding box center [851, 14] width 15 height 15
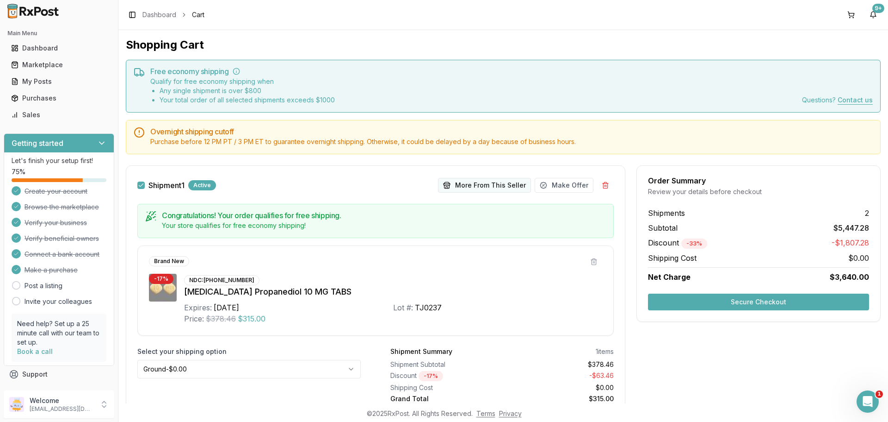
click at [486, 181] on button "More From This Seller" at bounding box center [484, 185] width 93 height 15
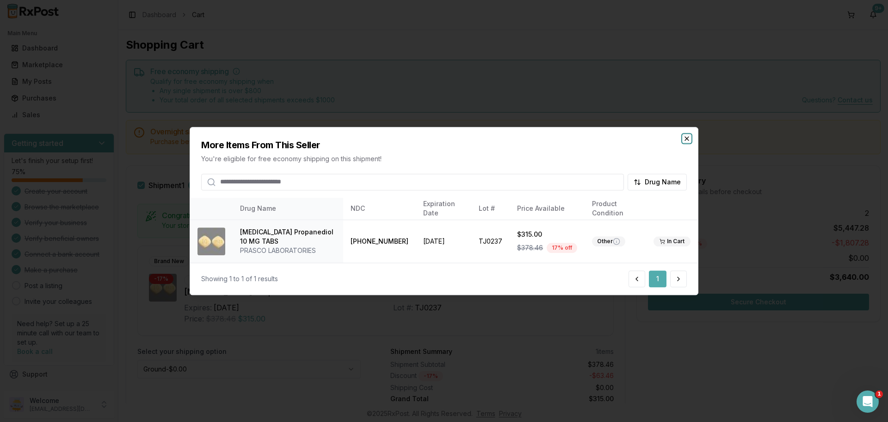
click at [684, 135] on icon "button" at bounding box center [686, 138] width 7 height 7
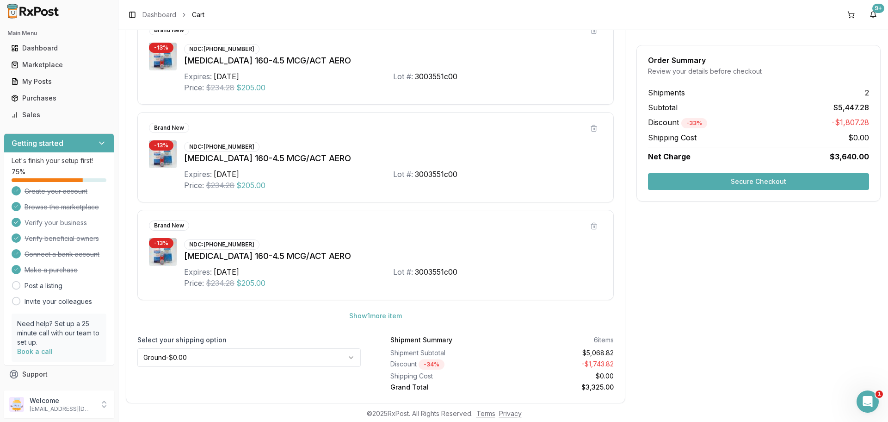
scroll to position [709, 0]
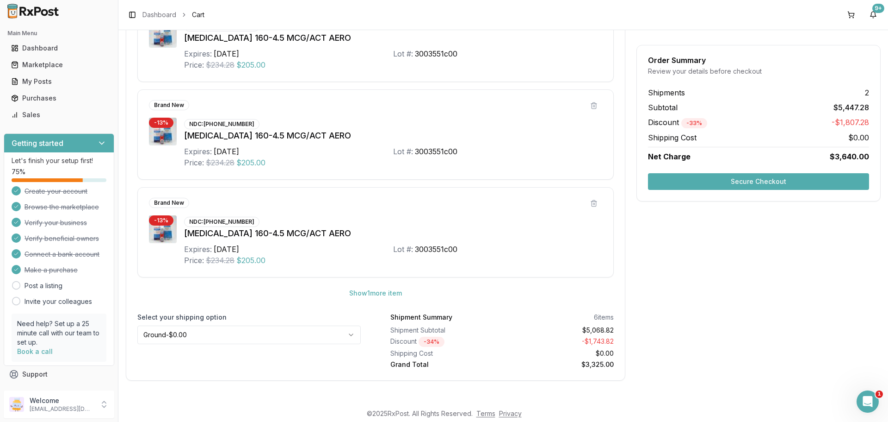
click at [726, 182] on button "Secure Checkout" at bounding box center [758, 181] width 221 height 17
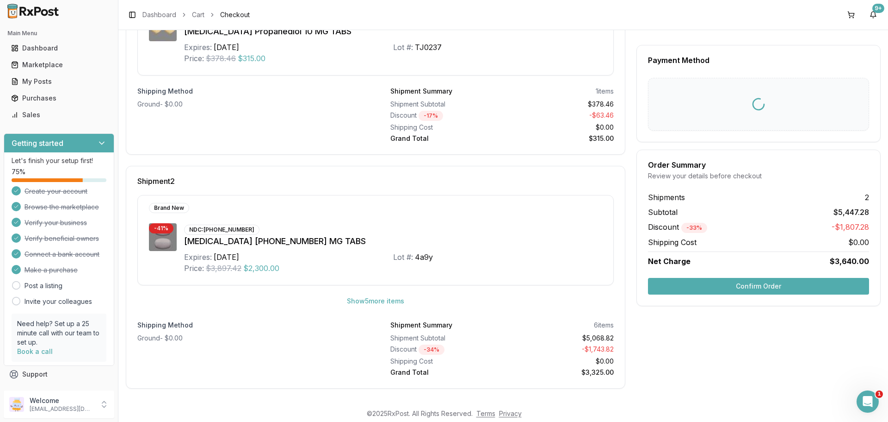
scroll to position [7, 0]
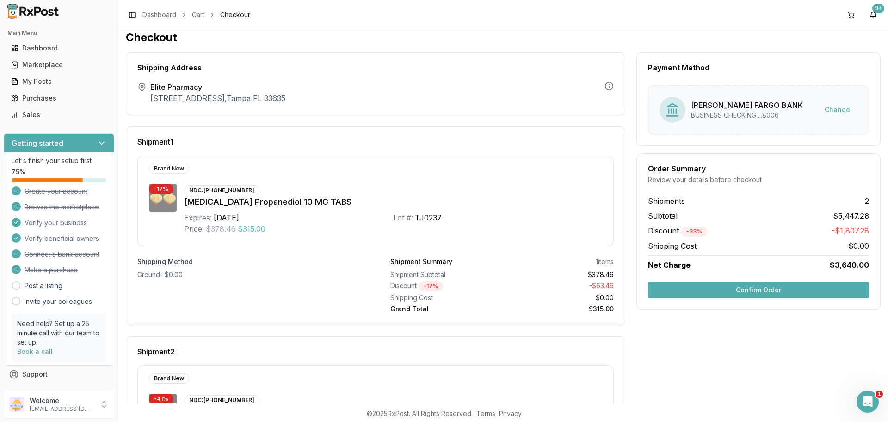
click at [755, 291] on button "Confirm Order" at bounding box center [758, 289] width 221 height 17
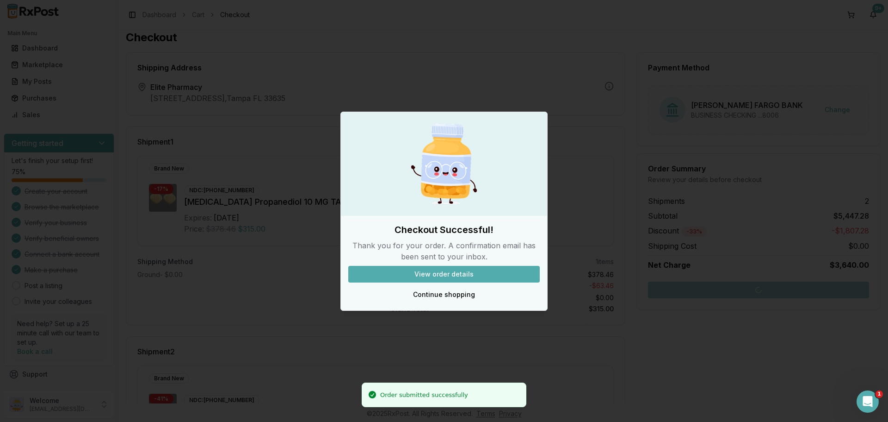
click at [432, 270] on button "View order details" at bounding box center [444, 274] width 192 height 17
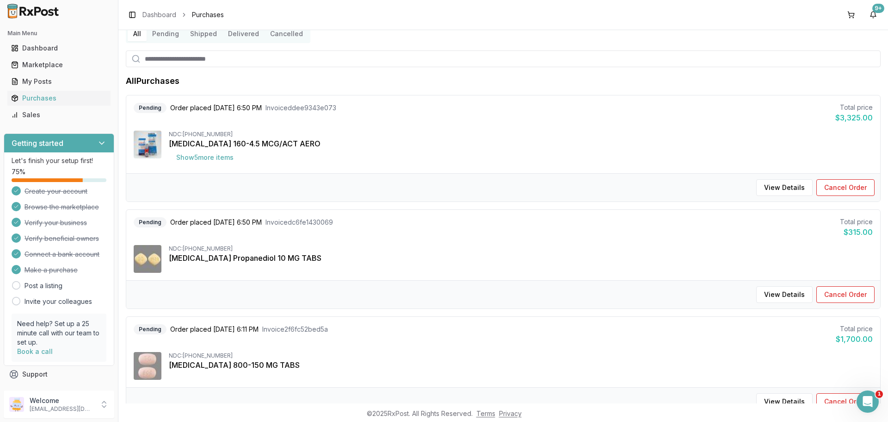
scroll to position [31, 0]
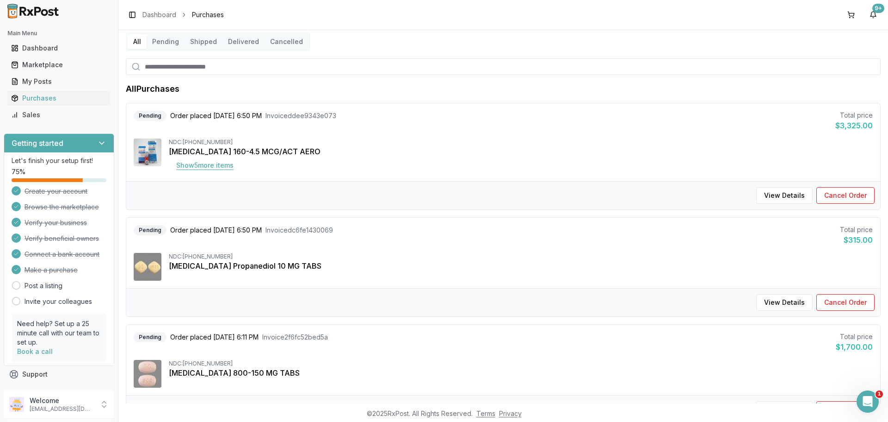
click at [224, 167] on button "Show 5 more item s" at bounding box center [205, 165] width 72 height 17
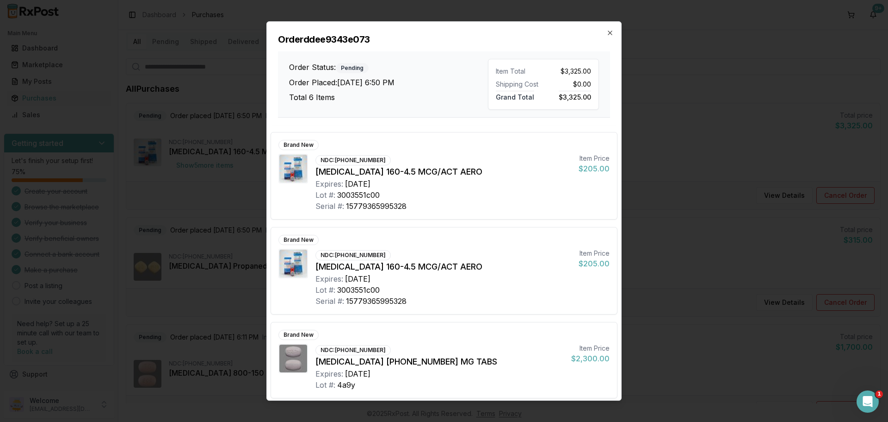
scroll to position [283, 0]
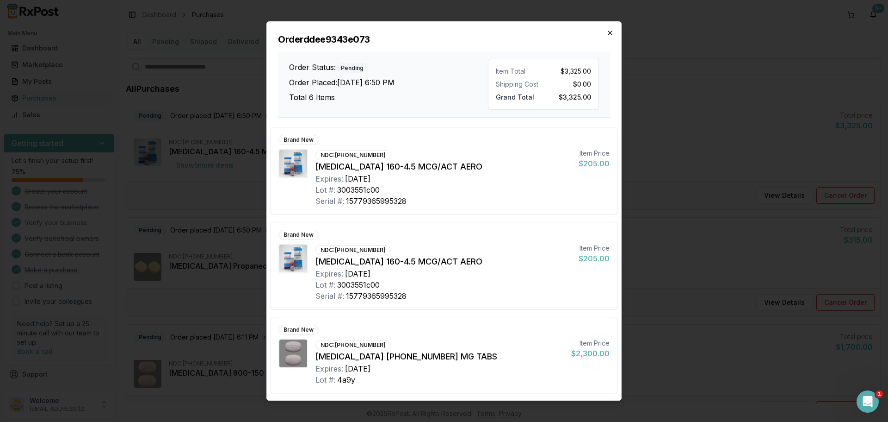
click at [612, 35] on icon "button" at bounding box center [610, 32] width 7 height 7
